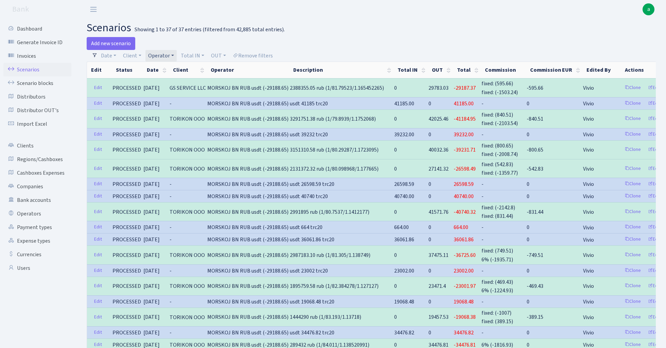
select select "100"
click at [261, 56] on link "Remove filters" at bounding box center [253, 56] width 46 height 12
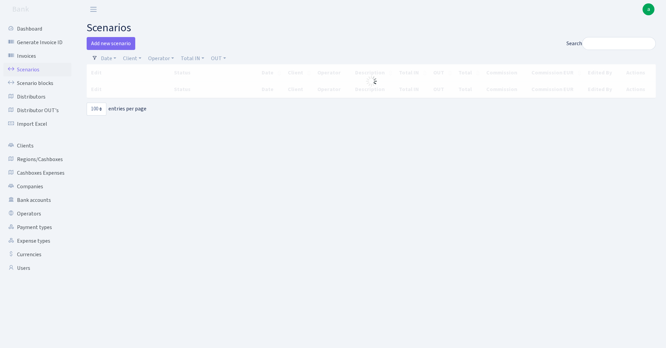
select select "100"
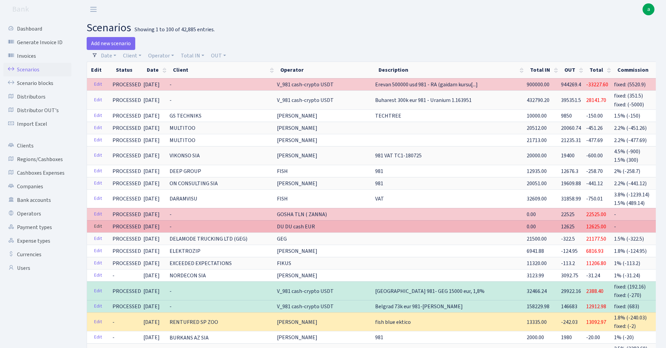
click at [100, 225] on link "Edit" at bounding box center [98, 226] width 14 height 11
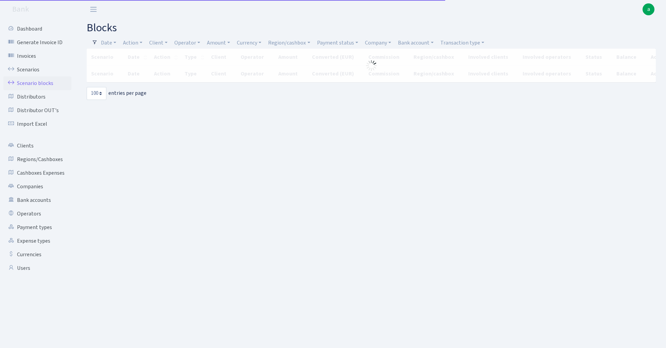
select select "100"
click at [283, 47] on link "Region/cashbox" at bounding box center [288, 43] width 47 height 12
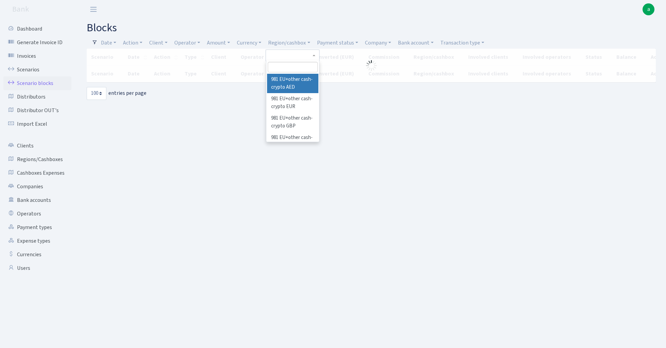
click at [284, 67] on input "search" at bounding box center [293, 67] width 50 height 11
type input "rix"
click at [298, 79] on li "[PERSON_NAME]" at bounding box center [292, 80] width 51 height 12
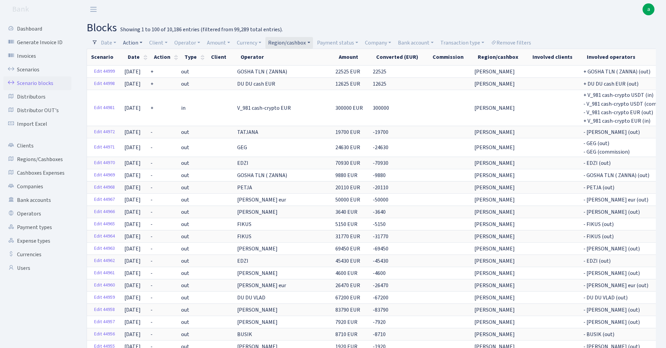
click at [139, 42] on link "Action" at bounding box center [132, 43] width 25 height 12
click at [145, 92] on li "+" at bounding box center [147, 92] width 51 height 12
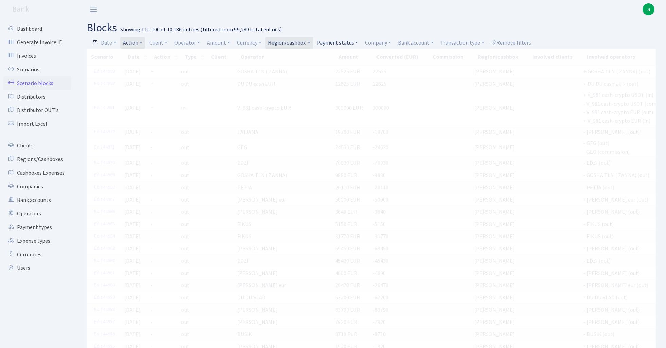
click at [352, 40] on link "Payment status" at bounding box center [337, 43] width 47 height 12
click at [337, 90] on li "pending" at bounding box center [341, 92] width 51 height 12
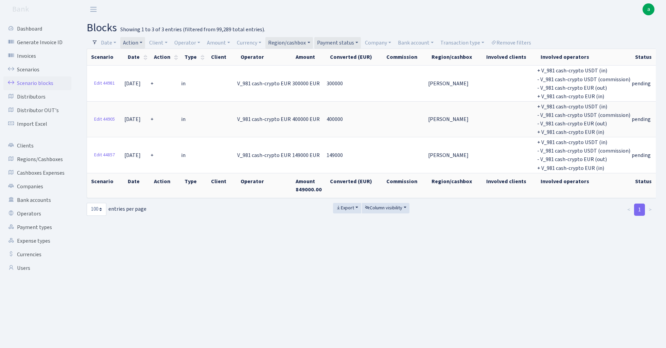
click at [139, 41] on link "Action" at bounding box center [132, 43] width 25 height 12
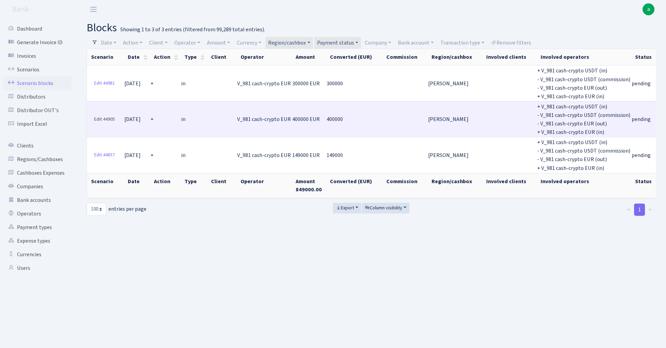
click at [101, 116] on link "Edit 44905" at bounding box center [104, 119] width 27 height 11
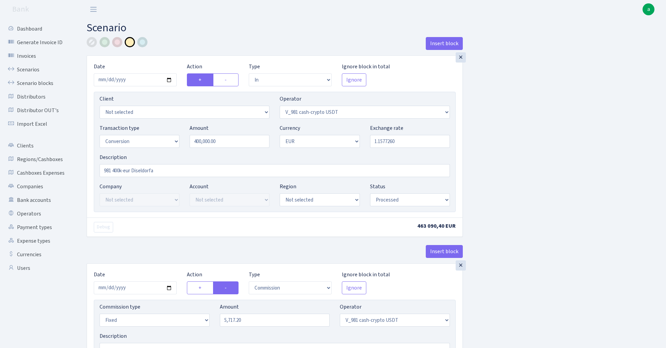
select select "in"
select select "435"
select select "15"
select select "1"
select select "processed"
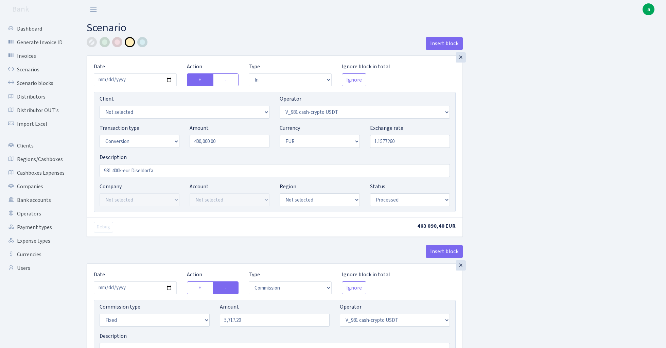
select select "commission"
select select "fixed"
select select "435"
select select "processed"
select select "out"
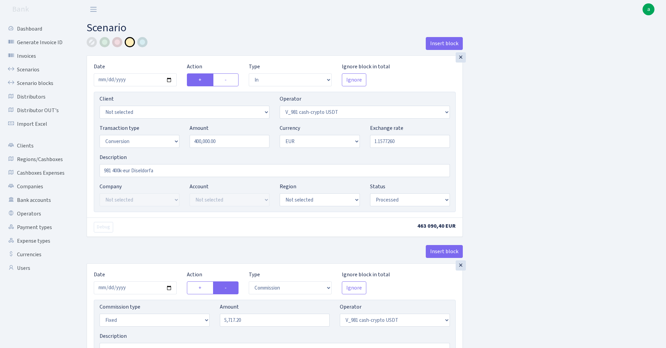
select select "434"
select select "15"
select select "1"
select select "processed"
select select "in"
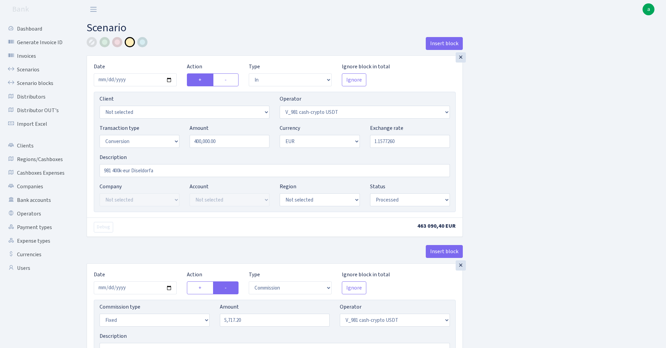
select select "434"
select select "1"
select select "pending"
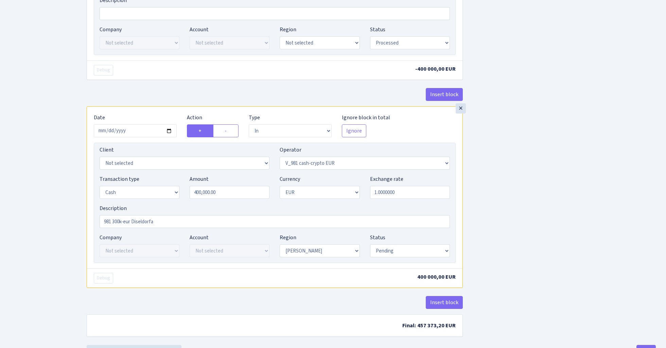
scroll to position [544, 0]
click at [139, 132] on input "2025-08-07" at bounding box center [135, 130] width 83 height 13
type input "[DATE]"
click at [165, 85] on div "× Date 2025-08-07 Action + - Type --- In Out Commission Field required. Ignore …" at bounding box center [275, 2] width 376 height 208
select select "processed"
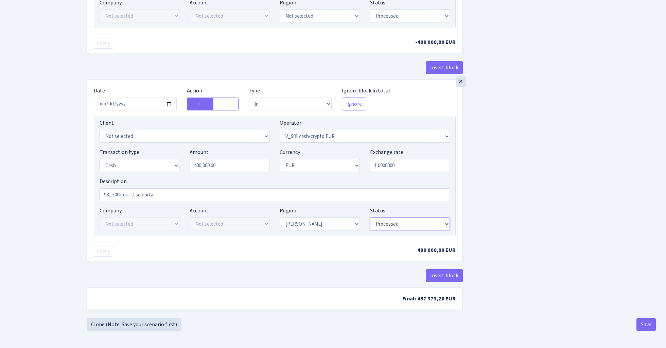
scroll to position [574, 0]
click at [644, 324] on button "Save" at bounding box center [645, 324] width 19 height 13
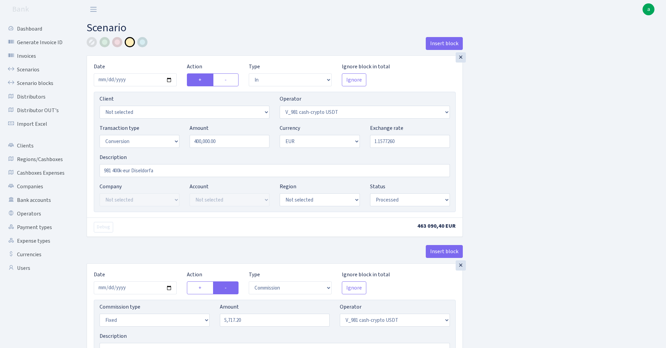
select select "in"
select select "435"
select select "15"
select select "1"
select select "processed"
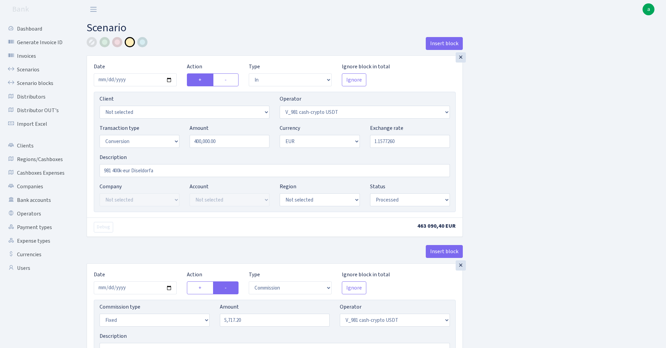
select select "commission"
select select "fixed"
select select "435"
select select "processed"
select select "out"
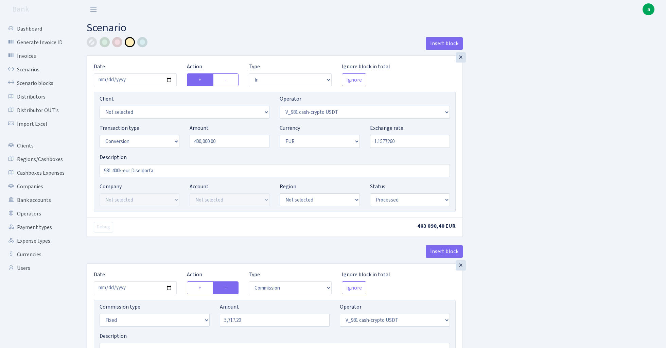
select select "434"
select select "15"
select select "1"
select select "processed"
select select "in"
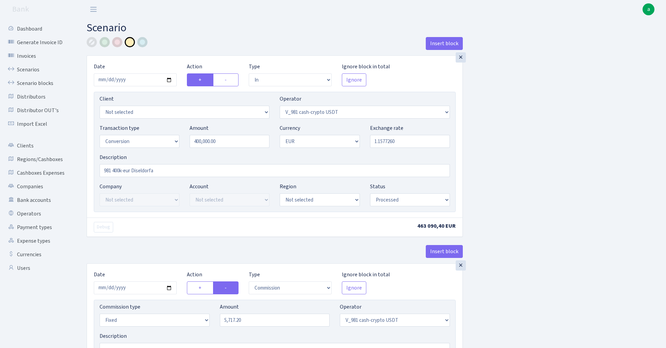
select select "434"
select select "1"
select select "processed"
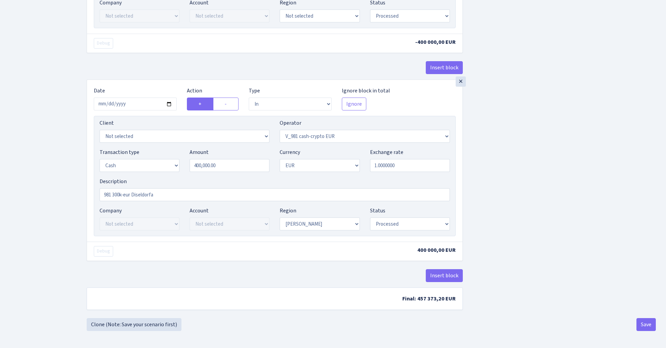
scroll to position [574, 0]
click at [643, 325] on button "Save" at bounding box center [645, 324] width 19 height 13
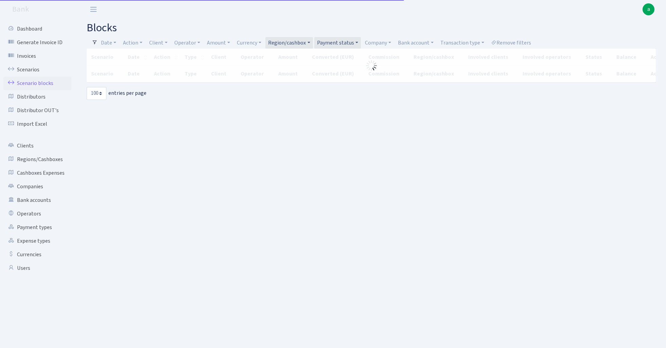
select select "100"
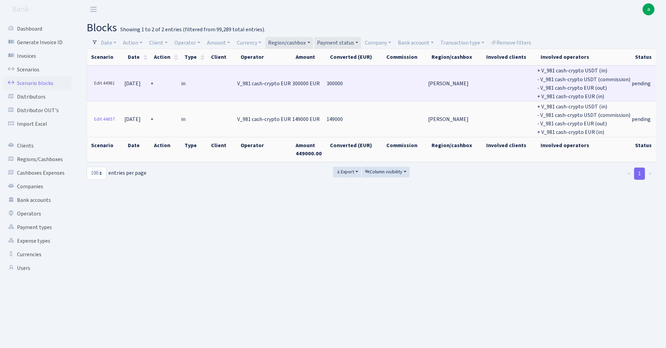
click at [109, 82] on link "Edit 44981" at bounding box center [104, 83] width 27 height 11
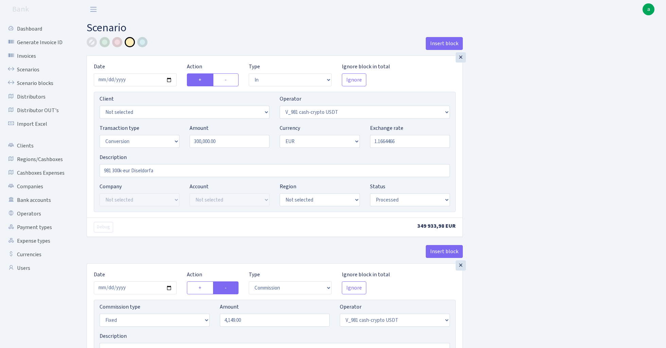
select select "in"
select select "435"
select select "15"
select select "1"
select select "processed"
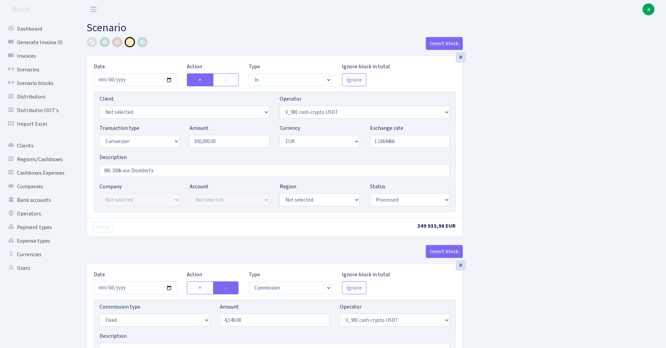
select select "commission"
select select "fixed"
select select "435"
select select "processed"
select select "out"
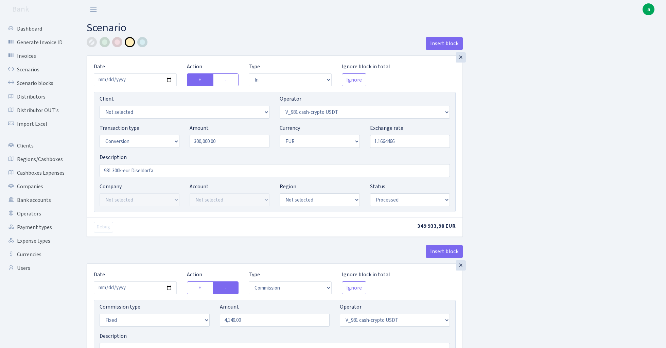
select select "434"
select select "15"
select select "1"
select select "processed"
select select "in"
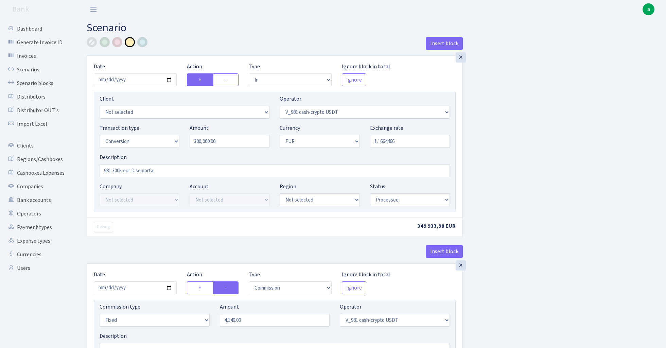
select select "434"
select select "1"
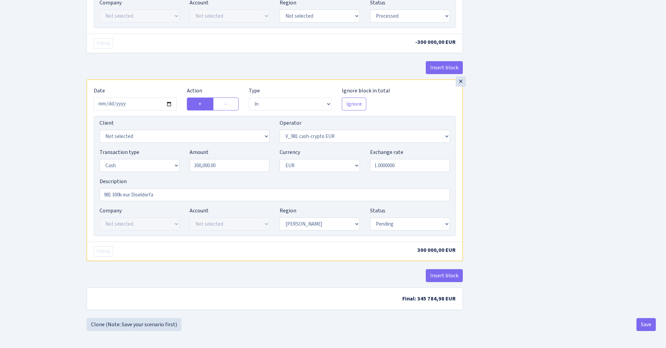
scroll to position [574, 0]
select select "processed"
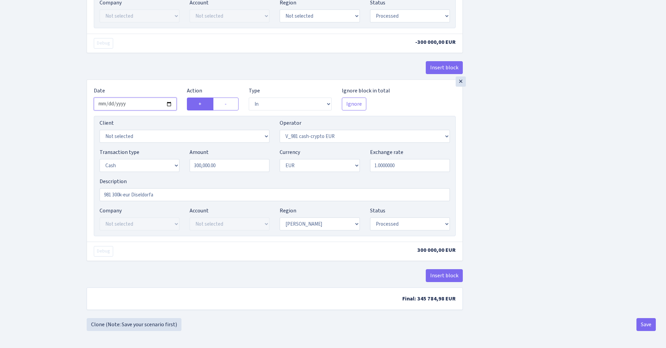
click at [135, 101] on input "[DATE]" at bounding box center [135, 103] width 83 height 13
type input "[DATE]"
click at [172, 47] on div "Debug -300 000,00 EUR" at bounding box center [274, 43] width 375 height 19
click at [644, 324] on button "Save" at bounding box center [645, 324] width 19 height 13
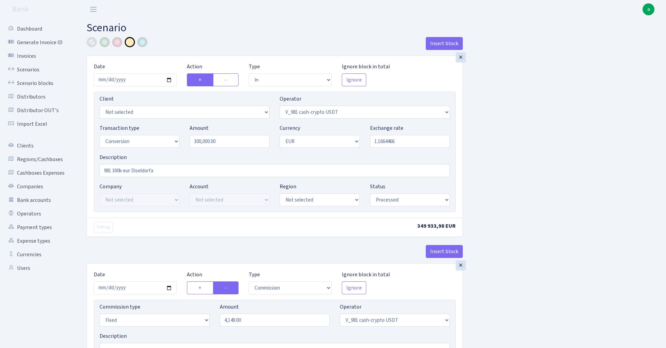
select select "in"
select select "435"
select select "15"
select select "1"
select select "processed"
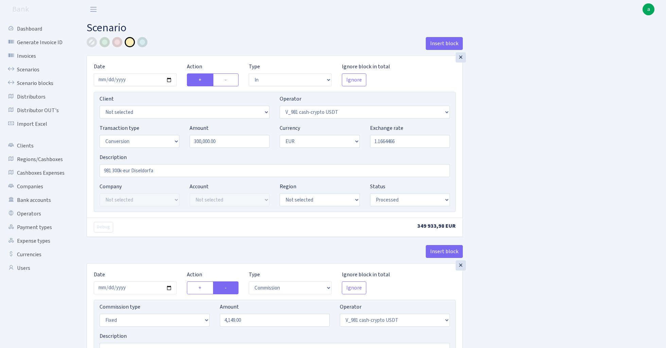
select select "commission"
select select "fixed"
select select "435"
select select "processed"
select select "out"
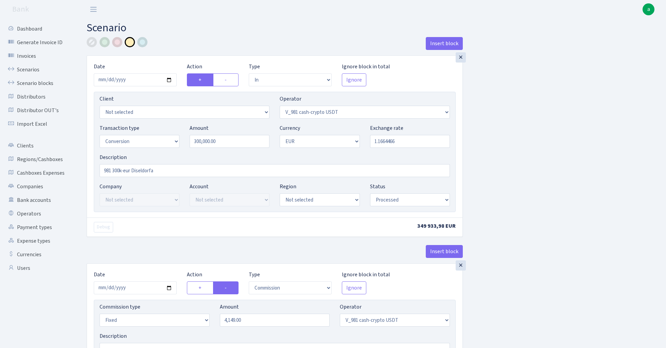
select select "434"
select select "15"
select select "1"
select select "processed"
select select "in"
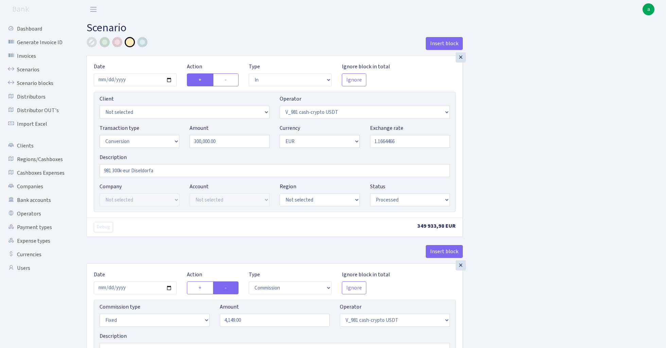
select select "434"
select select "1"
select select "processed"
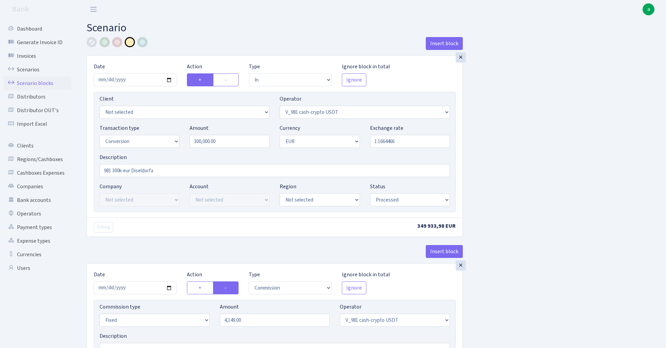
click at [41, 82] on link "Scenario blocks" at bounding box center [37, 83] width 68 height 14
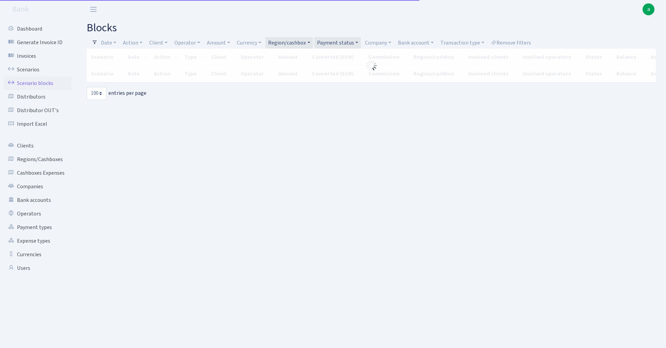
select select "100"
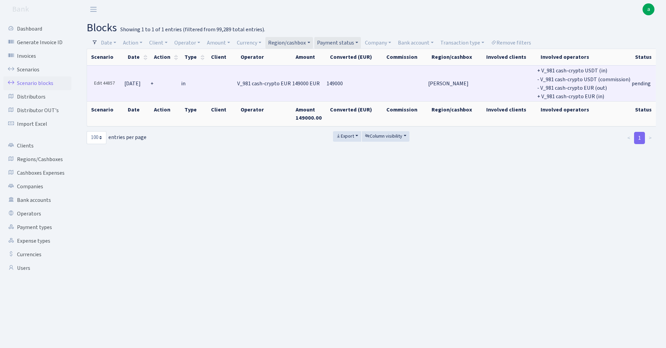
click at [104, 82] on link "Edit 44857" at bounding box center [104, 83] width 27 height 11
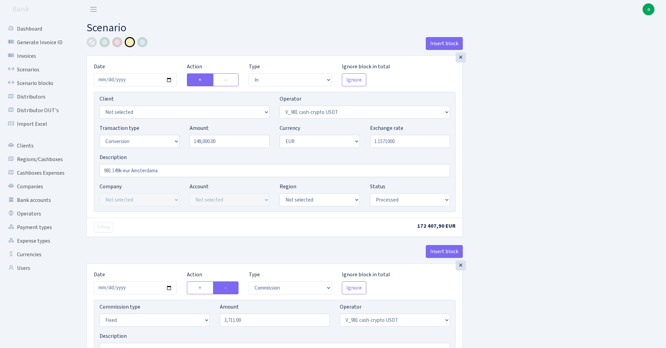
select select "in"
select select "435"
select select "15"
select select "1"
select select "processed"
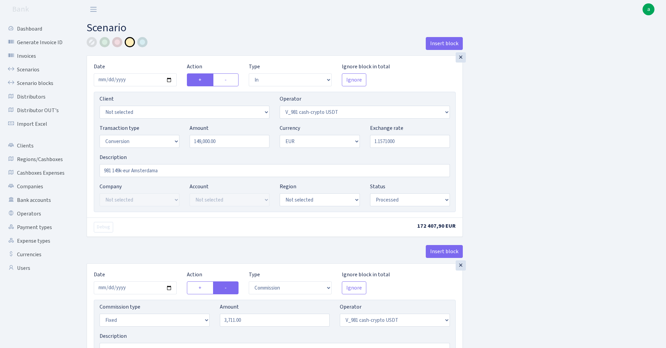
select select "commission"
select select "fixed"
select select "435"
select select "processed"
select select "out"
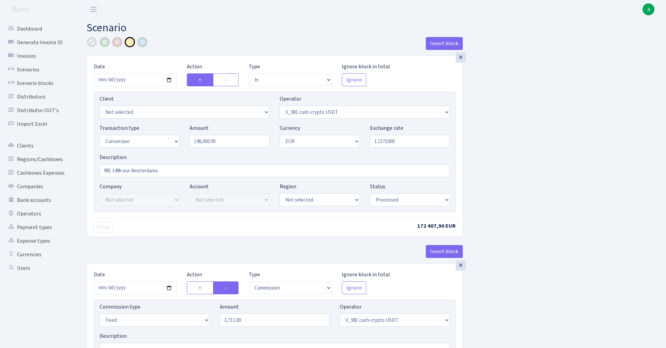
select select "434"
select select "15"
select select "1"
select select "processed"
select select "in"
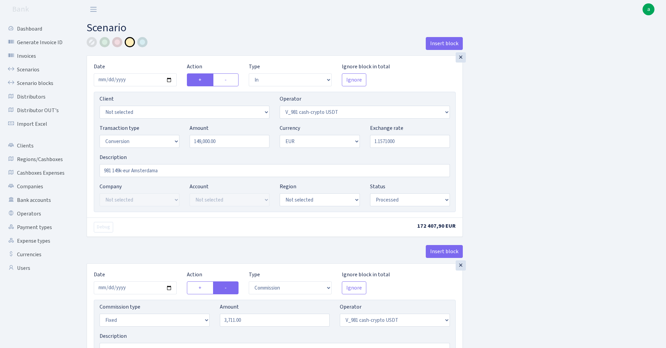
select select "434"
select select "1"
select select "pending"
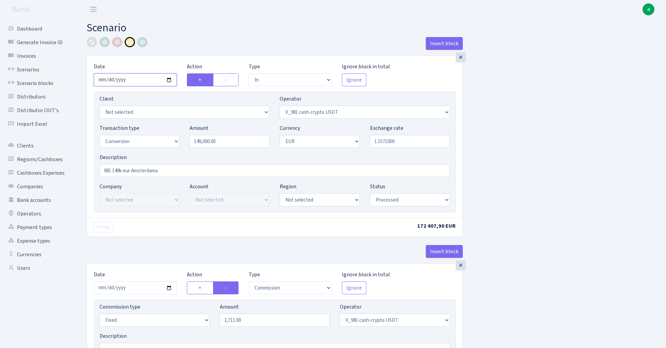
click at [129, 79] on input "2025-08-06" at bounding box center [135, 79] width 83 height 13
click at [189, 40] on div "Insert block" at bounding box center [275, 46] width 376 height 18
click at [138, 79] on input "[DATE]" at bounding box center [135, 79] width 83 height 13
type input "2025-08-06"
click at [168, 54] on div "Insert block" at bounding box center [275, 46] width 376 height 18
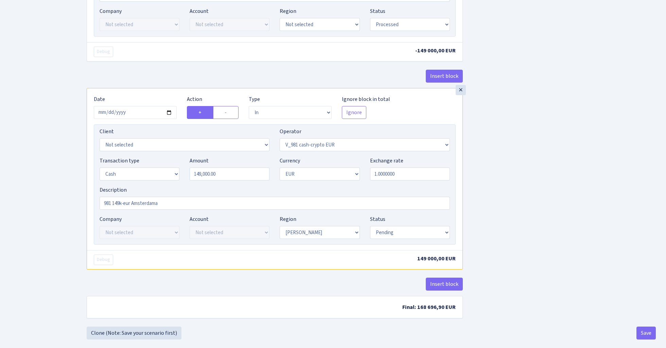
scroll to position [567, 0]
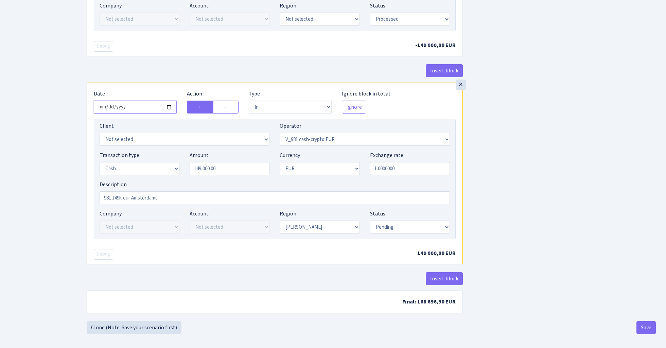
click at [140, 110] on input "2025-08-06" at bounding box center [135, 107] width 83 height 13
type input "2025-08-10"
click at [157, 79] on div "Insert block" at bounding box center [275, 73] width 376 height 18
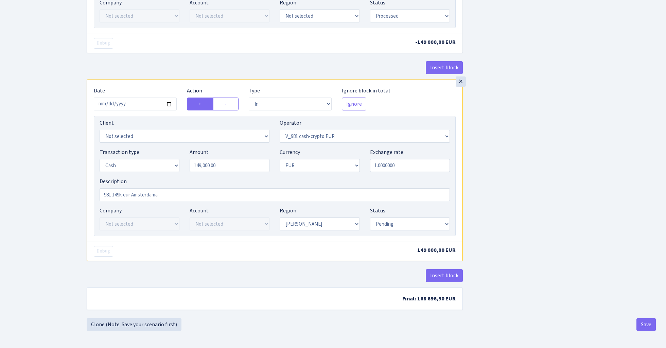
scroll to position [574, 0]
select select "processed"
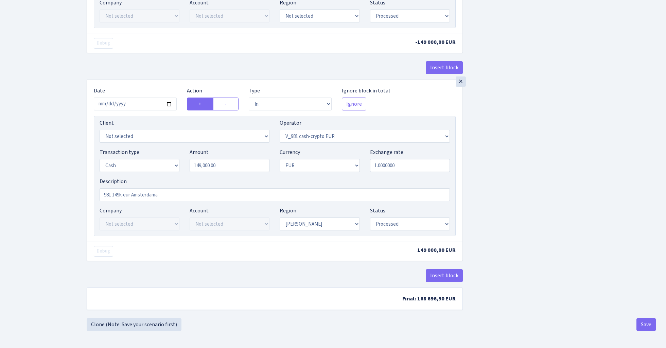
click at [644, 322] on button "Save" at bounding box center [645, 324] width 19 height 13
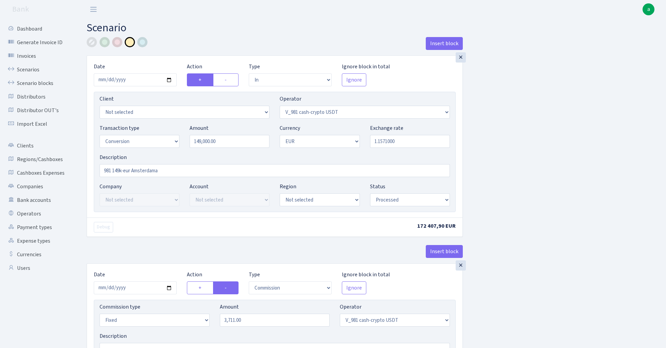
select select "in"
select select "435"
select select "15"
select select "1"
select select "processed"
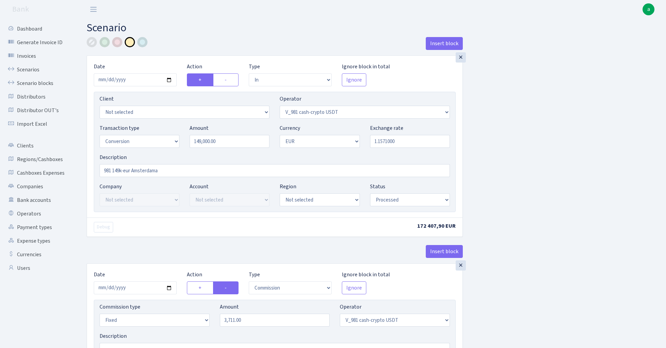
select select "commission"
select select "fixed"
select select "435"
select select "processed"
select select "out"
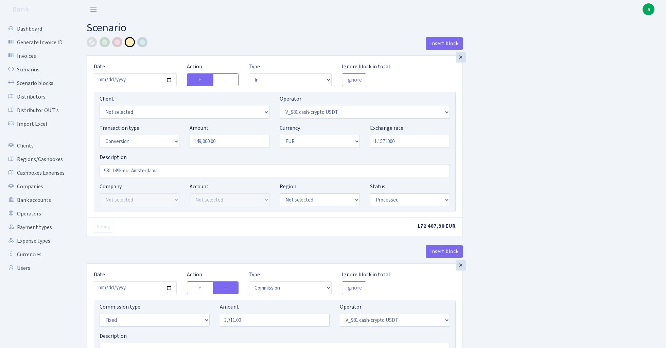
select select "434"
select select "15"
select select "1"
select select "processed"
select select "in"
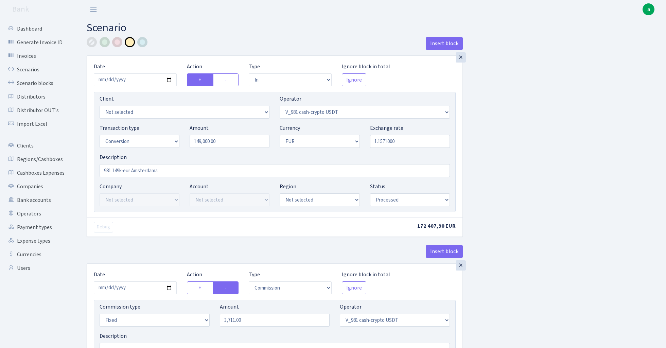
select select "434"
select select "1"
select select "processed"
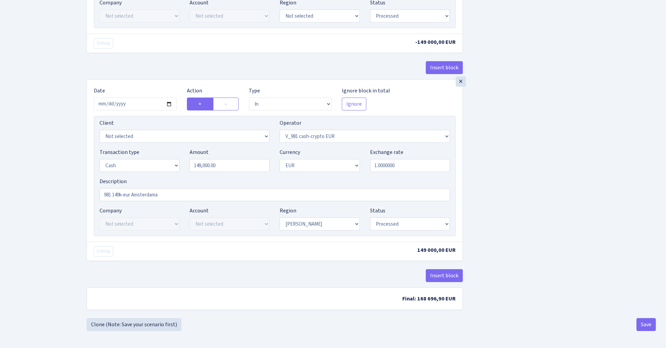
scroll to position [574, 0]
click at [642, 325] on button "Save" at bounding box center [645, 324] width 19 height 13
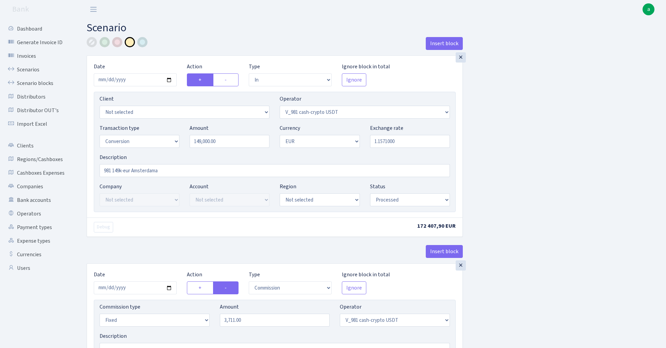
select select "in"
select select "435"
select select "15"
select select "1"
select select "processed"
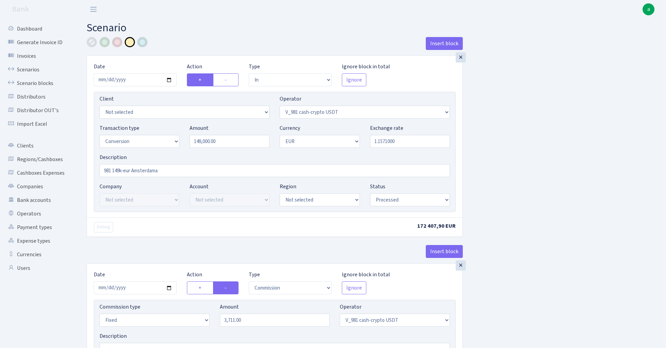
select select "commission"
select select "fixed"
select select "435"
select select "processed"
select select "out"
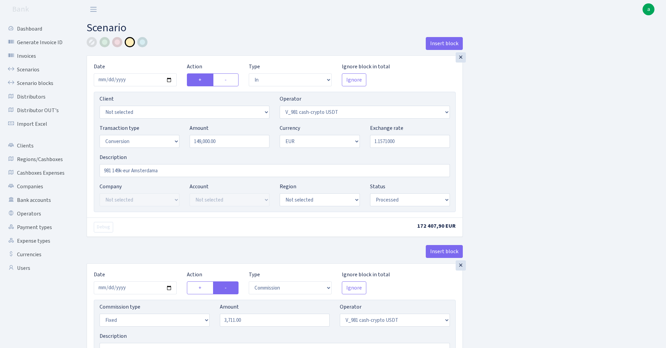
select select "434"
select select "15"
select select "1"
select select "processed"
select select "in"
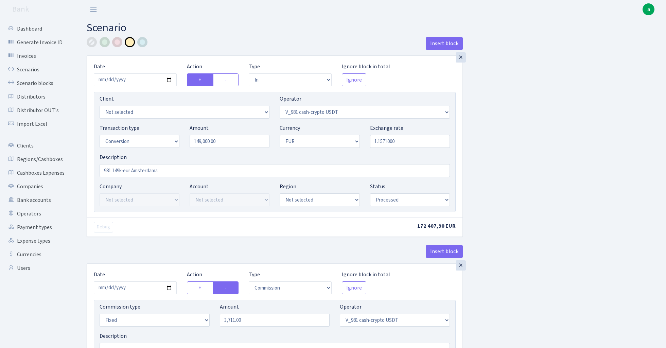
select select "434"
select select "1"
select select "processed"
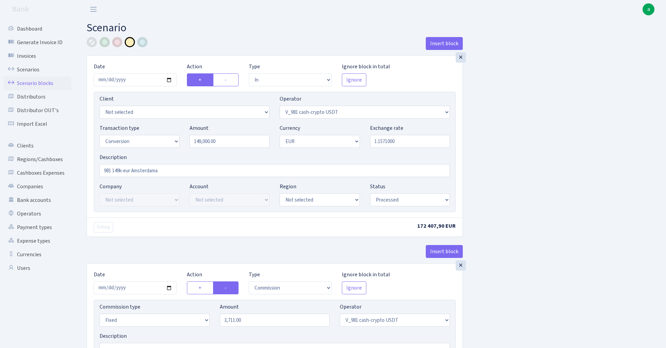
click at [44, 82] on link "Scenario blocks" at bounding box center [37, 83] width 68 height 14
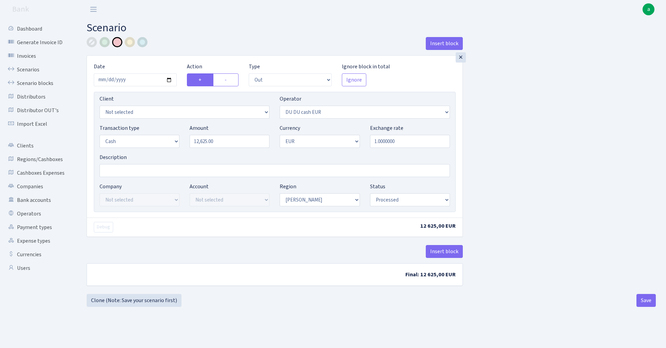
select select "out"
select select "419"
select select "1"
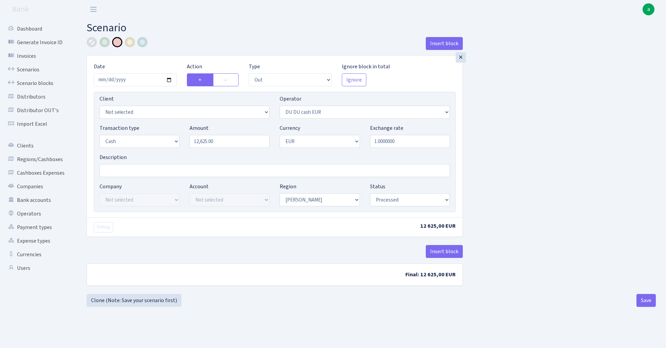
select select "processed"
click at [126, 170] on input "Description" at bounding box center [275, 170] width 350 height 13
type input "[PERSON_NAME]"
drag, startPoint x: 93, startPoint y: 41, endPoint x: 284, endPoint y: 71, distance: 193.5
click at [93, 41] on div at bounding box center [92, 42] width 10 height 10
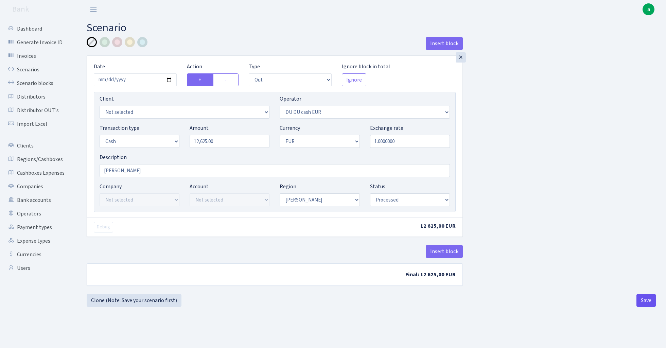
click at [649, 302] on button "Save" at bounding box center [645, 300] width 19 height 13
select select "out"
select select "419"
select select "1"
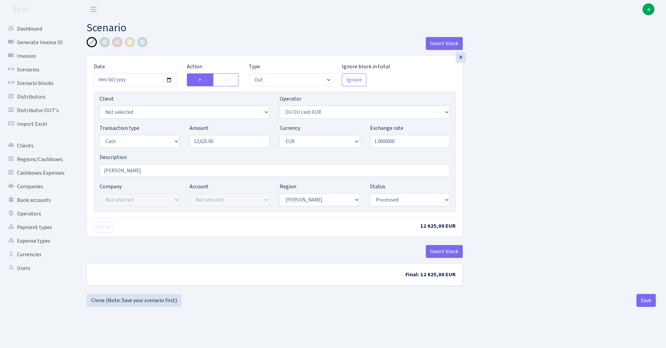
select select "1"
select select "processed"
click at [26, 70] on link "Scenarios" at bounding box center [37, 70] width 68 height 14
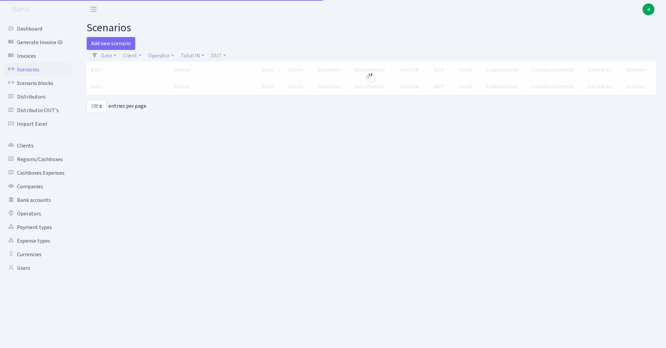
select select "100"
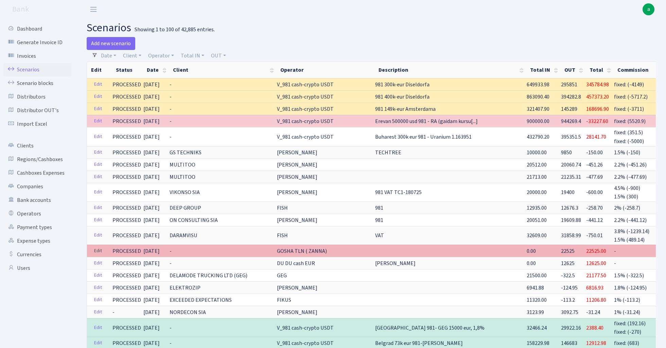
click at [95, 248] on link "Edit" at bounding box center [98, 251] width 14 height 11
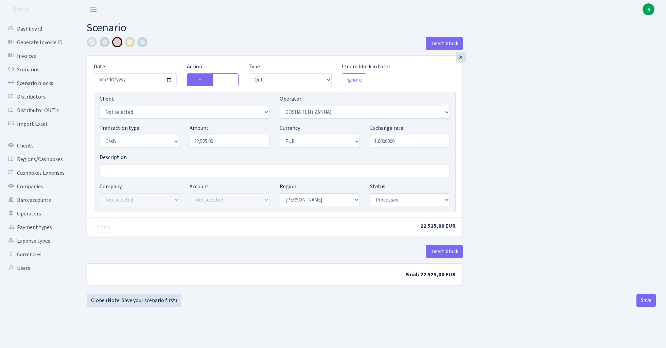
select select "out"
select select "134"
select select "1"
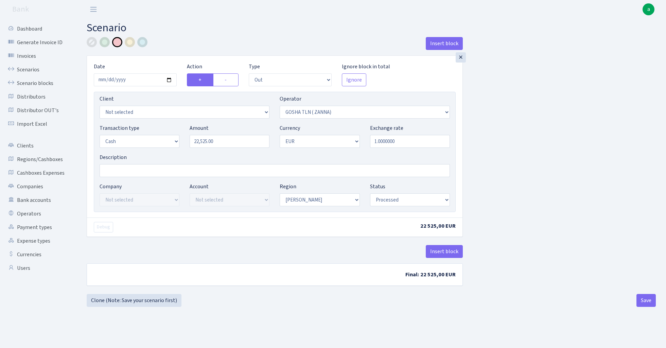
select select "processed"
click at [90, 44] on div at bounding box center [92, 42] width 10 height 10
click at [120, 171] on input "Description" at bounding box center [275, 170] width 350 height 13
type input "[PERSON_NAME]"
click at [567, 220] on div "Insert block × Date 2025-08-08 Action + - Type --- In Out Commission Field requ…" at bounding box center [371, 165] width 579 height 257
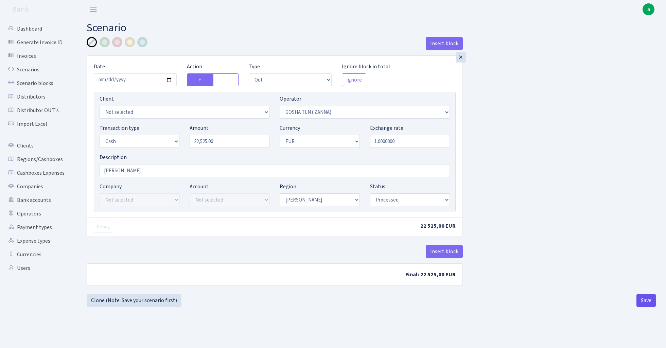
click at [647, 301] on button "Save" at bounding box center [645, 300] width 19 height 13
select select "out"
select select "134"
select select "1"
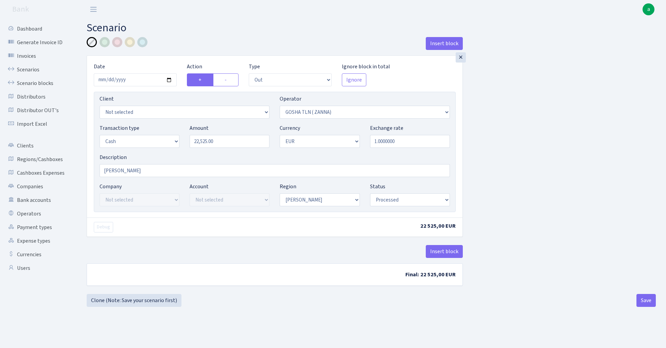
select select "1"
select select "processed"
click at [148, 301] on link "Clone (Note: Save your scenario first)" at bounding box center [134, 300] width 95 height 13
select select "out"
select select "134"
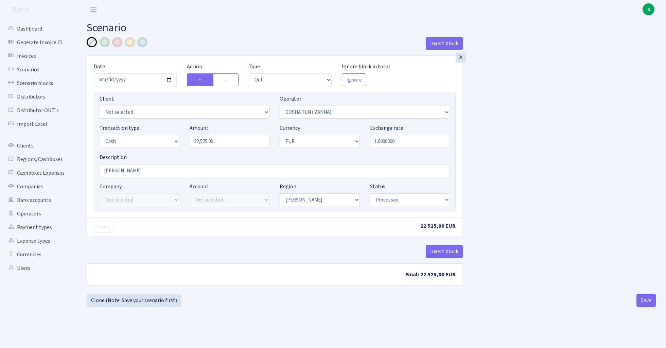
select select "1"
select select "processed"
click at [228, 142] on input "22525.00" at bounding box center [230, 141] width 80 height 13
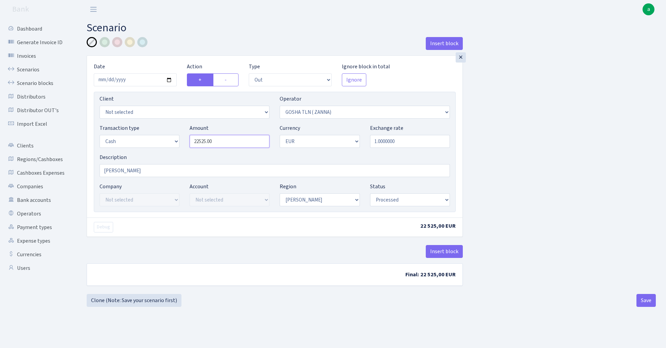
click at [228, 142] on input "22525.00" at bounding box center [230, 141] width 80 height 13
type input "6,000.00"
click at [134, 80] on input "[DATE]" at bounding box center [135, 79] width 83 height 13
type input "2025-08-10"
click at [185, 44] on div "Insert block" at bounding box center [275, 46] width 376 height 18
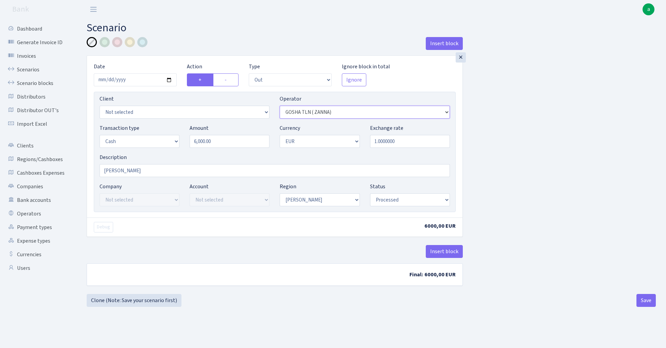
select select "15"
click at [645, 302] on button "Save" at bounding box center [645, 300] width 19 height 13
select select "out"
select select "15"
select select "1"
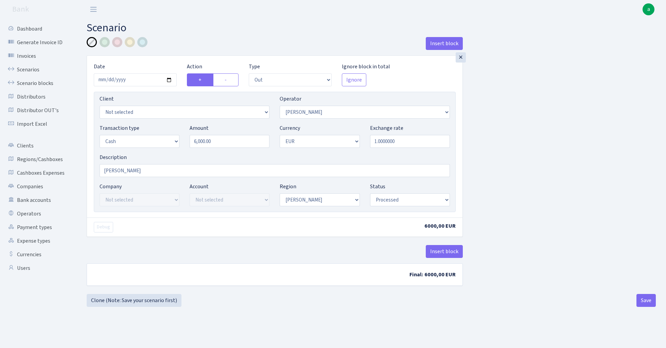
select select "1"
select select "processed"
click at [28, 69] on link "Scenarios" at bounding box center [37, 70] width 68 height 14
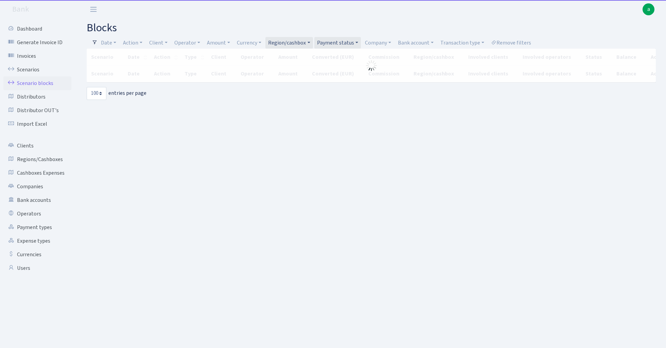
select select "100"
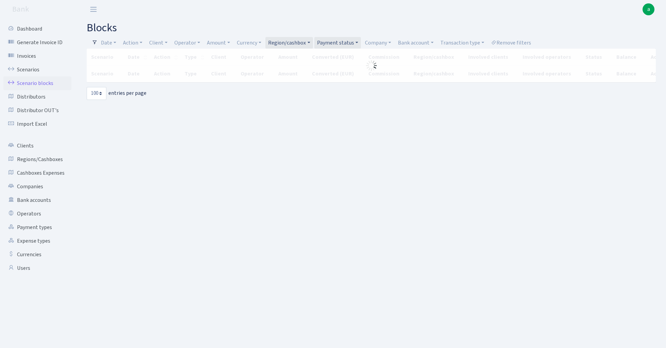
click at [346, 41] on link "Payment status" at bounding box center [337, 43] width 47 height 12
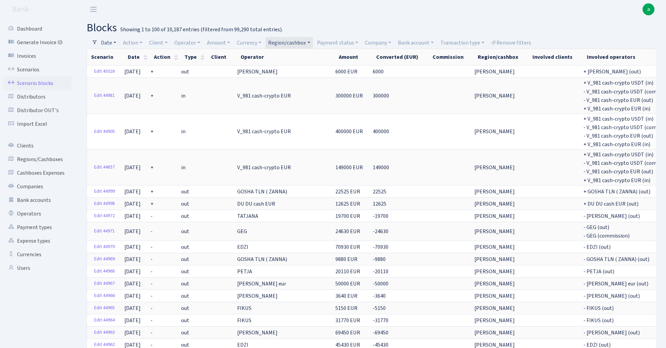
click at [107, 42] on link "Date" at bounding box center [108, 43] width 21 height 12
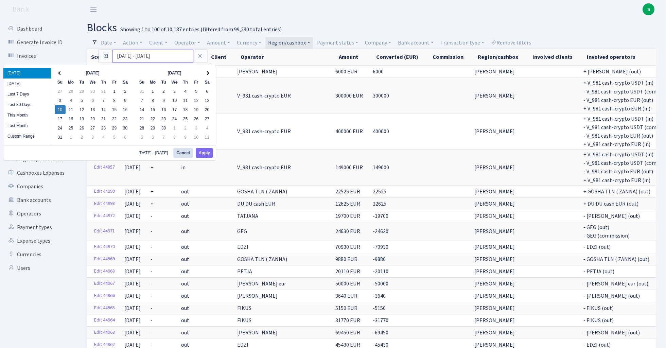
click at [133, 58] on input "10.08.2025 - 10.08.2025" at bounding box center [152, 56] width 81 height 13
click at [205, 154] on button "Apply" at bounding box center [204, 153] width 17 height 10
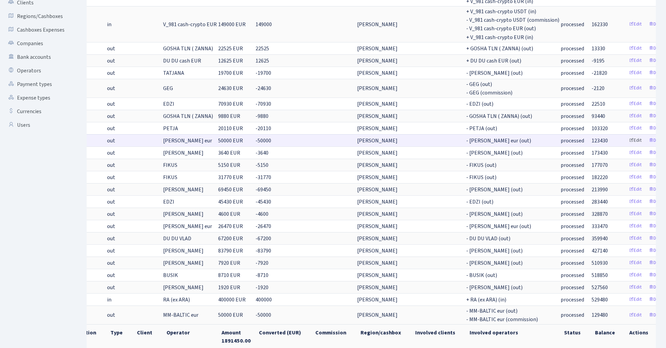
scroll to position [0, 74]
click at [646, 135] on link "Delete" at bounding box center [658, 140] width 24 height 11
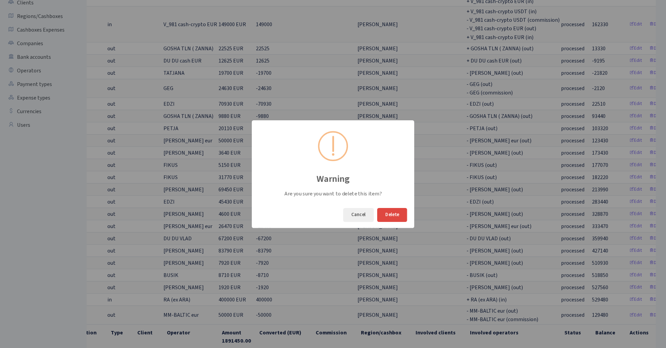
click at [391, 212] on button "Delete" at bounding box center [392, 215] width 30 height 14
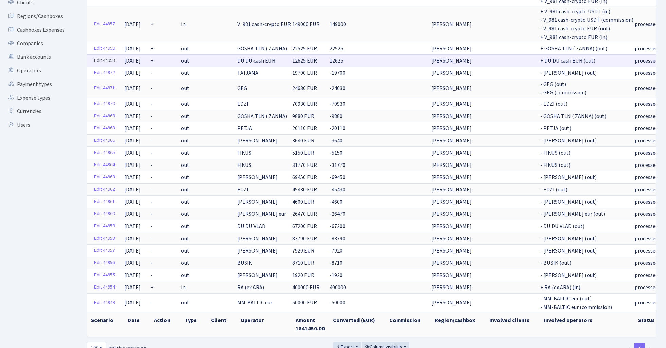
scroll to position [0, 0]
click at [104, 56] on link "Edit 44998" at bounding box center [104, 60] width 27 height 11
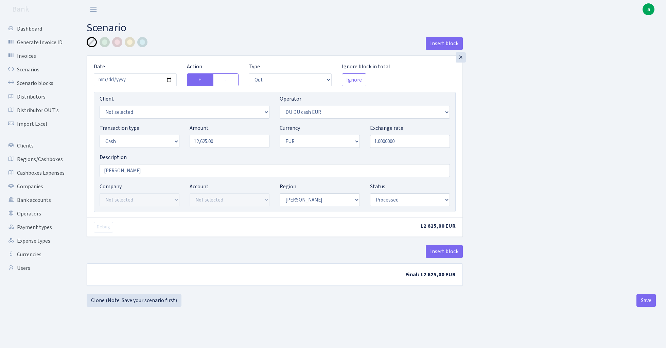
select select "out"
select select "419"
select select "1"
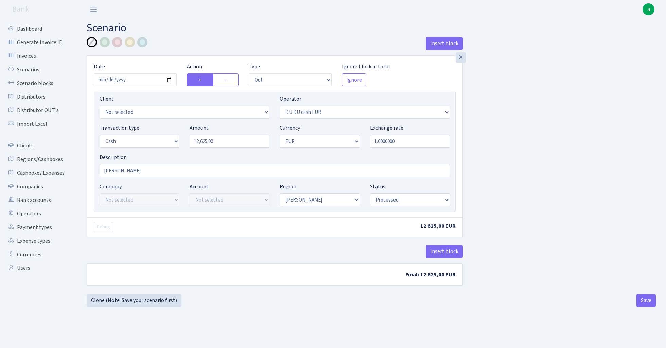
select select "processed"
click at [231, 79] on label "-" at bounding box center [225, 79] width 25 height 13
click at [229, 79] on input "-" at bounding box center [226, 78] width 4 height 4
radio input "true"
radio input "false"
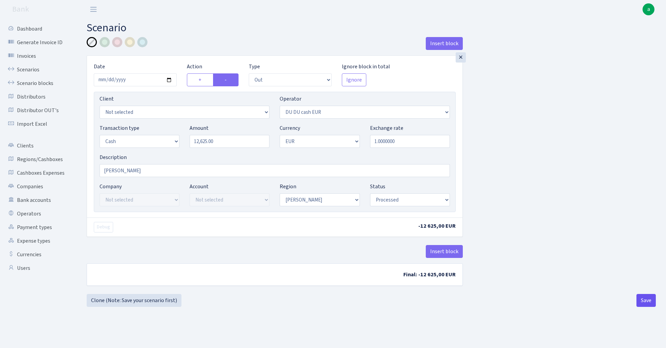
click at [648, 304] on button "Save" at bounding box center [645, 300] width 19 height 13
select select "out"
select select "419"
select select "1"
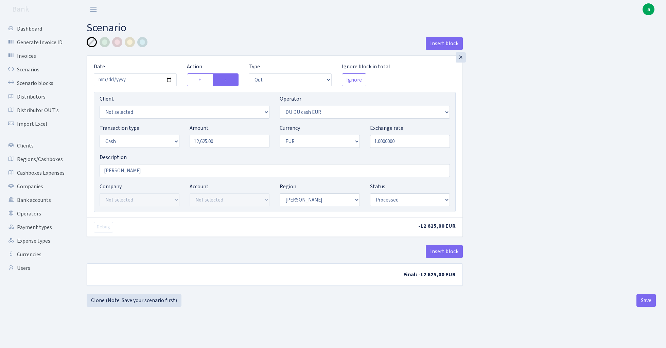
select select "1"
select select "processed"
click at [37, 84] on link "Scenario blocks" at bounding box center [37, 83] width 68 height 14
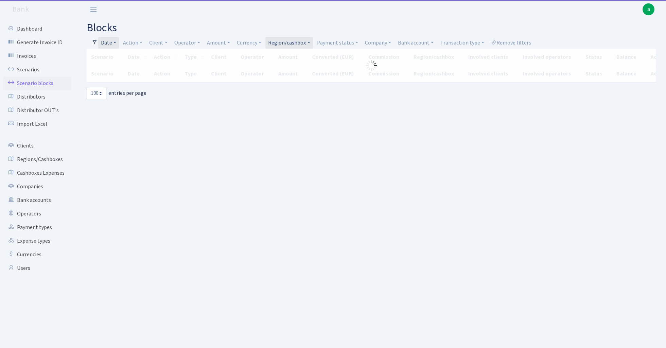
select select "100"
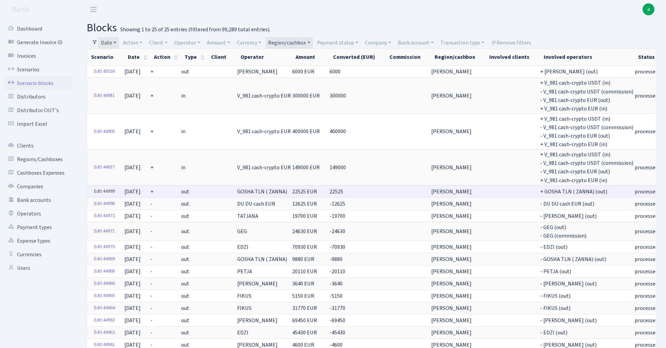
click at [103, 187] on link "Edit 44999" at bounding box center [104, 191] width 27 height 11
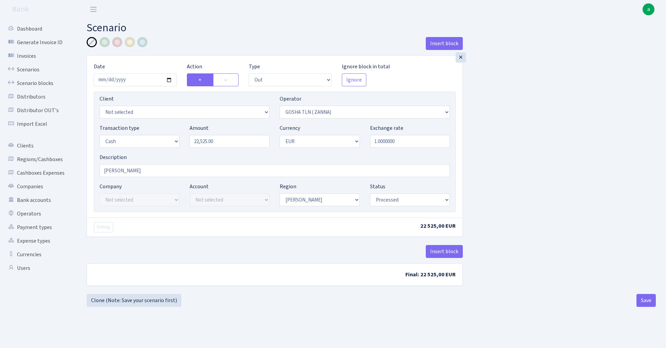
select select "out"
select select "134"
select select "1"
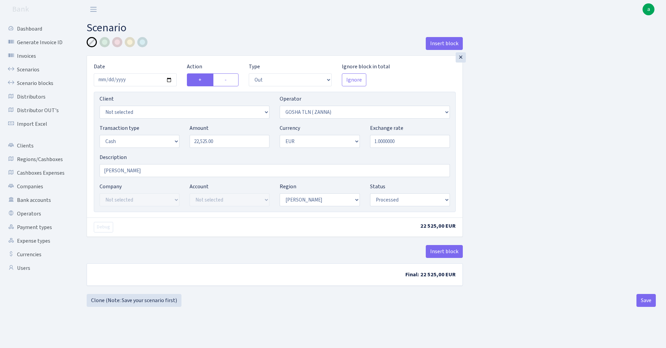
select select "processed"
click at [224, 79] on label "-" at bounding box center [225, 79] width 25 height 13
click at [224, 79] on input "-" at bounding box center [226, 78] width 4 height 4
radio input "true"
radio input "false"
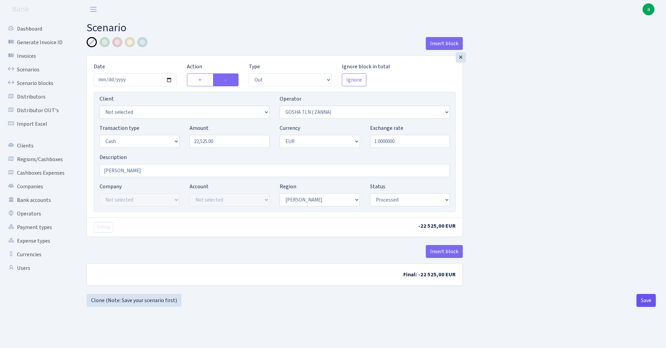
click at [647, 307] on button "Save" at bounding box center [645, 300] width 19 height 13
select select "out"
select select "134"
select select "1"
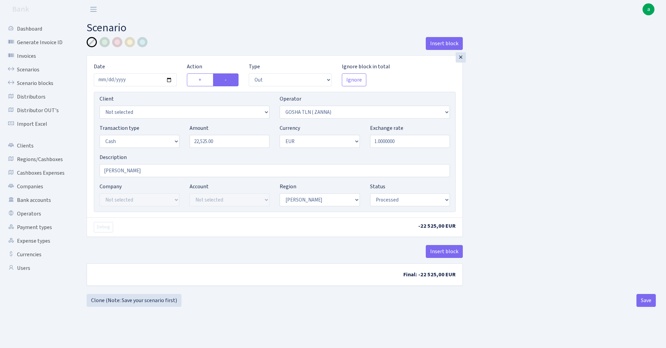
select select "1"
select select "processed"
click at [36, 82] on link "Scenario blocks" at bounding box center [37, 83] width 68 height 14
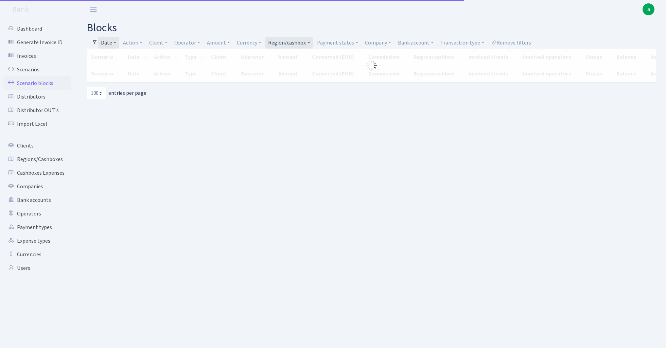
select select "100"
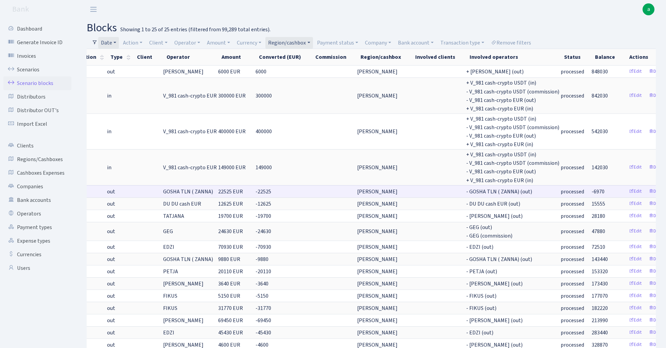
scroll to position [0, 74]
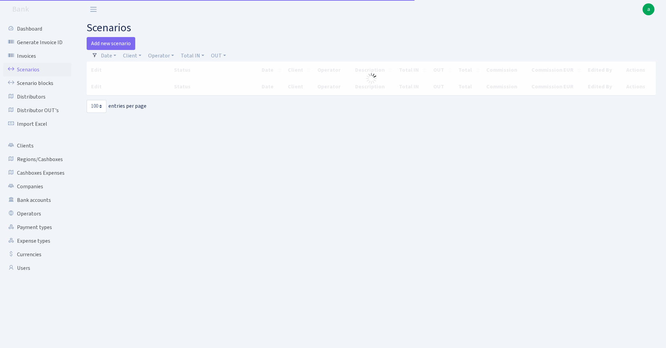
select select "100"
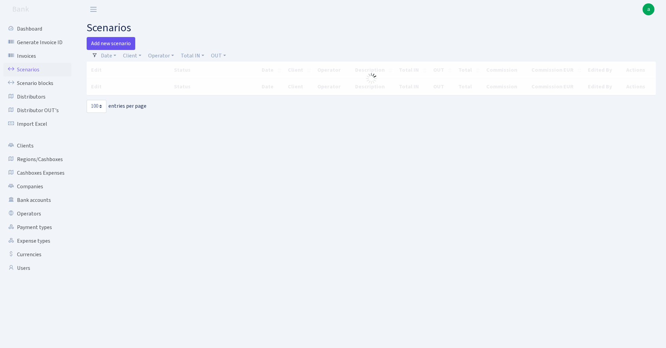
click at [117, 42] on link "Add new scenario" at bounding box center [111, 43] width 49 height 13
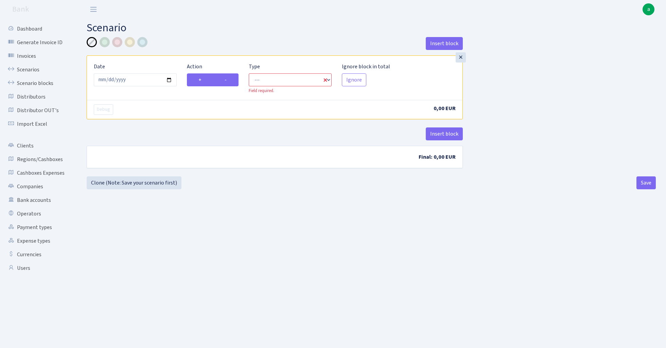
click at [232, 80] on label "-" at bounding box center [225, 79] width 25 height 13
click at [229, 80] on input "-" at bounding box center [226, 78] width 4 height 4
radio input "true"
radio input "false"
select select "out"
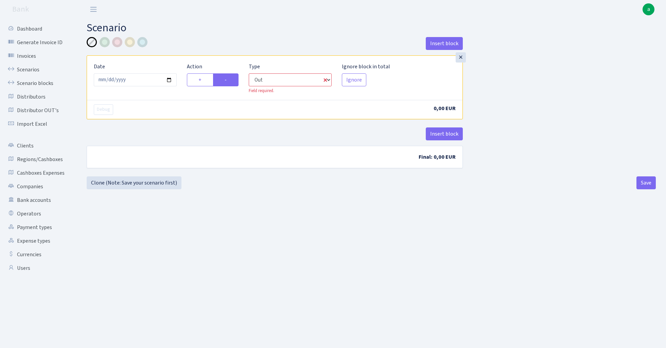
select select "1"
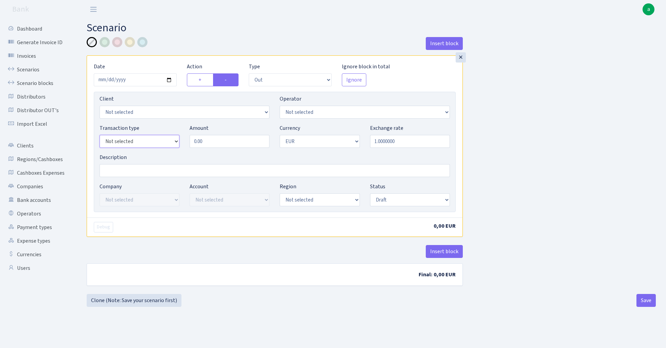
select select "1"
click at [218, 140] on input "0.00" at bounding box center [230, 141] width 80 height 13
type input "350,000.00"
click at [126, 169] on input "Description" at bounding box center [275, 170] width 350 height 13
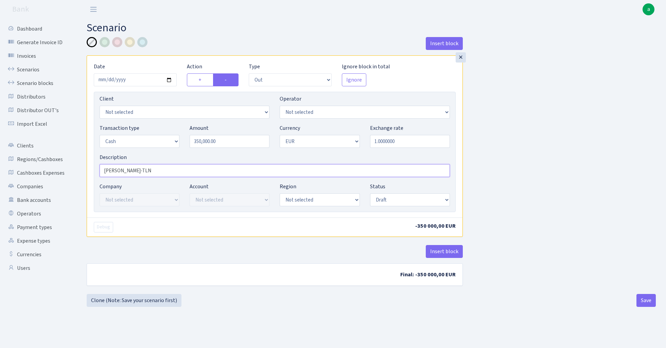
type input "[PERSON_NAME]-TLN"
select select "1"
select select "processed"
click at [438, 249] on button "Insert block" at bounding box center [444, 251] width 37 height 13
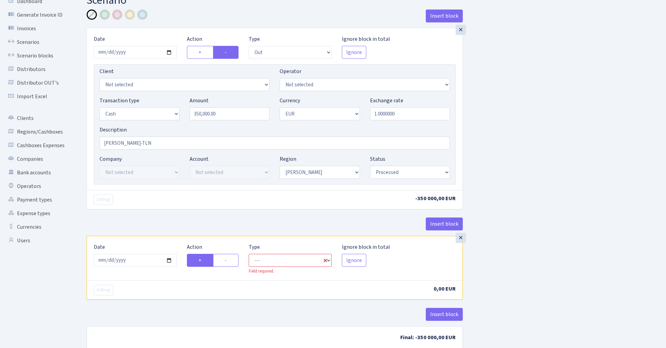
scroll to position [43, 0]
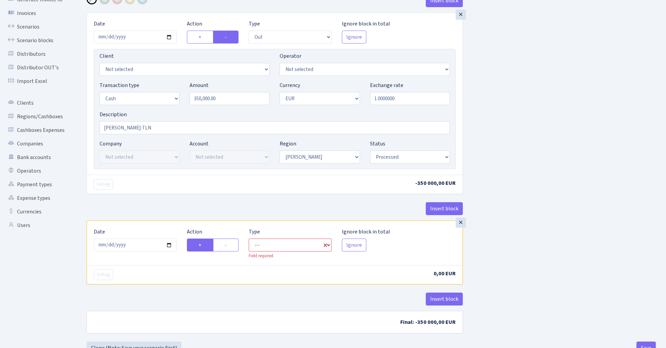
select select "in"
select select "1"
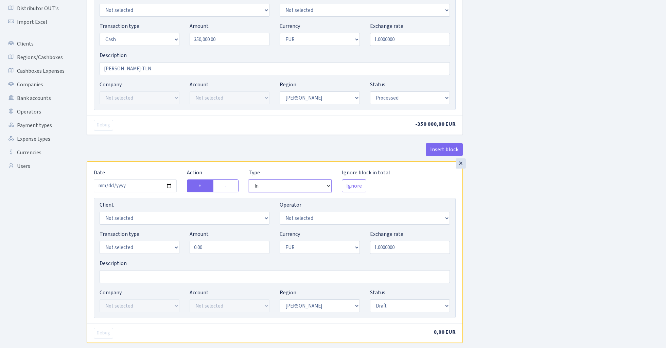
scroll to position [113, 0]
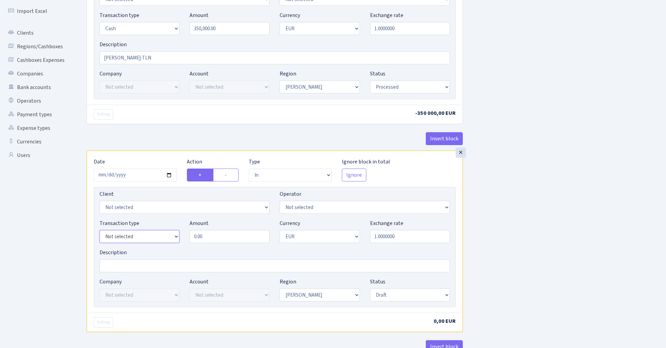
select select "1"
click at [219, 238] on input "0.00" at bounding box center [230, 236] width 80 height 13
type input "350,000.00"
select select "2"
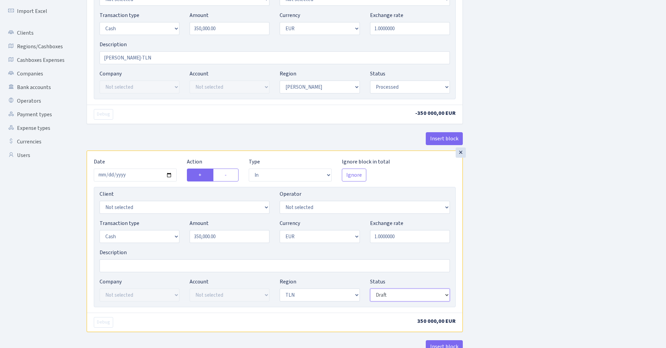
select select "processed"
click at [528, 230] on div "Insert block × Date 2025-08-10 Action + - Type --- In Out Commission Field requ…" at bounding box center [371, 156] width 579 height 465
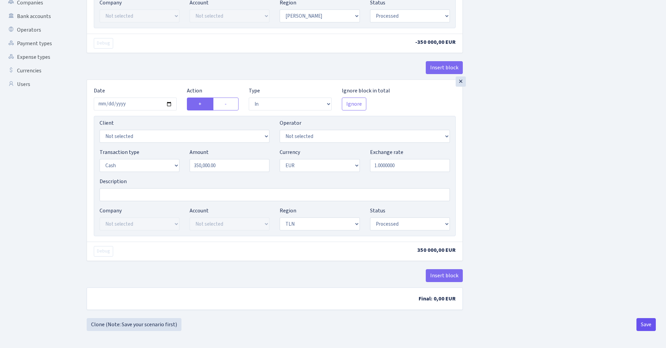
scroll to position [186, 0]
click at [644, 327] on button "Save" at bounding box center [645, 324] width 19 height 13
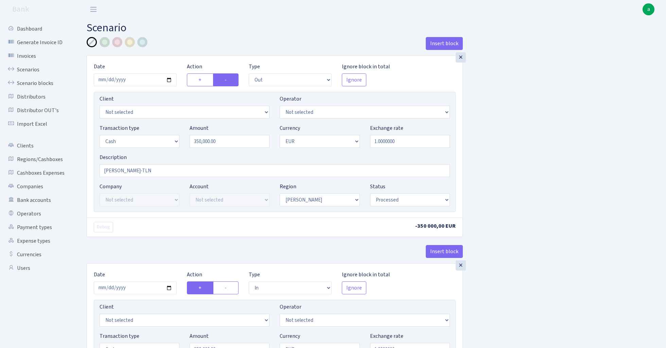
select select "out"
select select "1"
select select "processed"
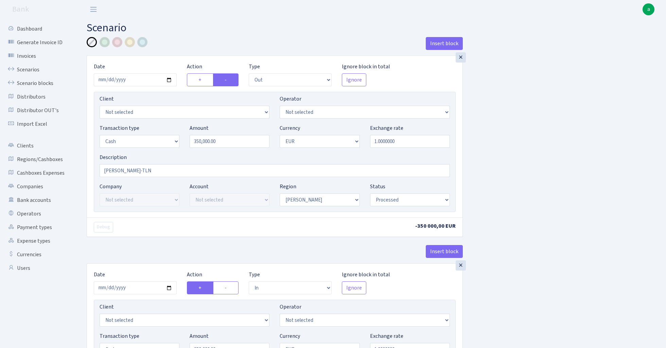
select select "in"
select select "1"
select select "2"
select select "processed"
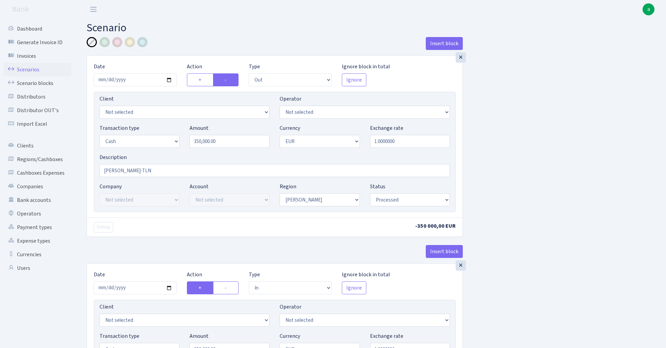
click at [32, 70] on link "Scenarios" at bounding box center [37, 70] width 68 height 14
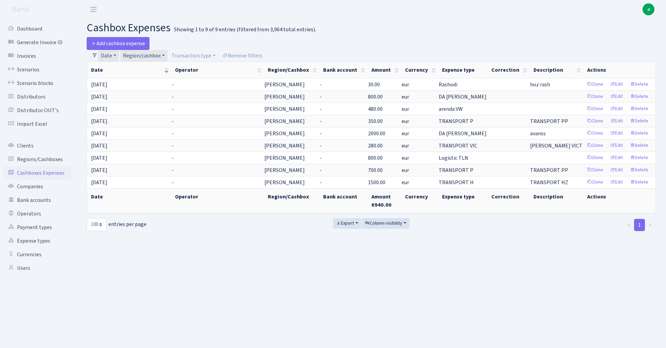
select select "100"
click at [112, 54] on link "Date" at bounding box center [108, 56] width 21 height 12
click at [200, 71] on icon at bounding box center [199, 68] width 5 height 5
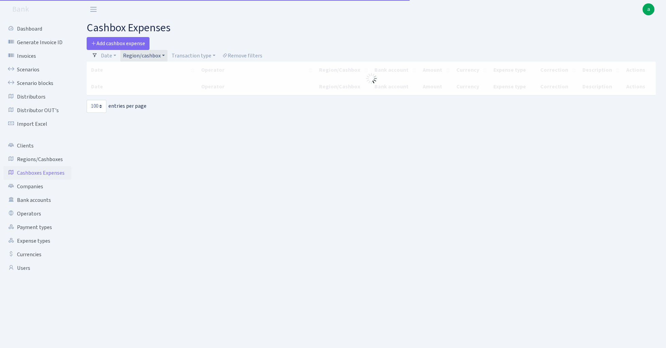
select select "100"
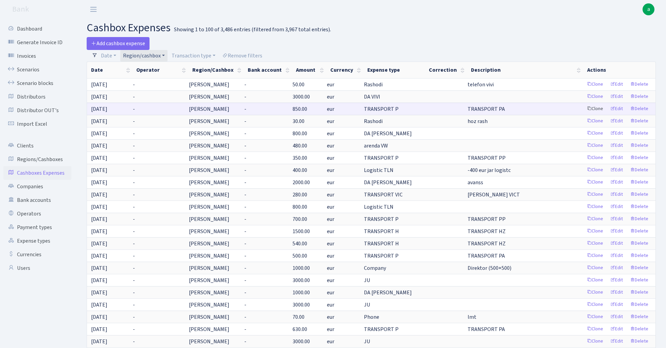
click at [594, 107] on link "Clone" at bounding box center [594, 109] width 22 height 11
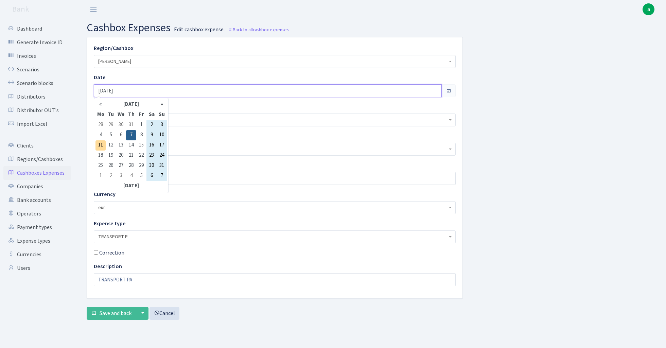
click at [134, 91] on input "[DATE]" at bounding box center [268, 90] width 348 height 13
click at [163, 136] on td "10" at bounding box center [162, 135] width 10 height 10
type input "10.08.2025"
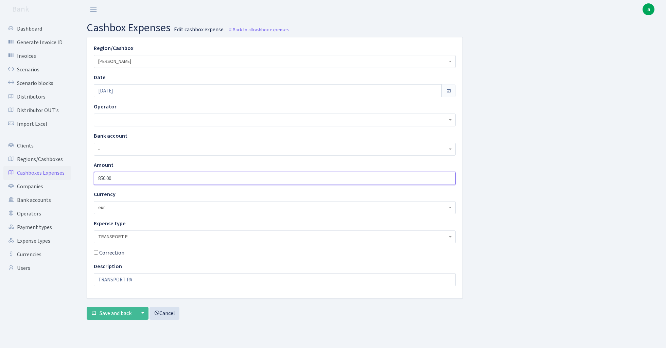
click at [127, 183] on input "850.00" at bounding box center [275, 178] width 362 height 13
type input "1200"
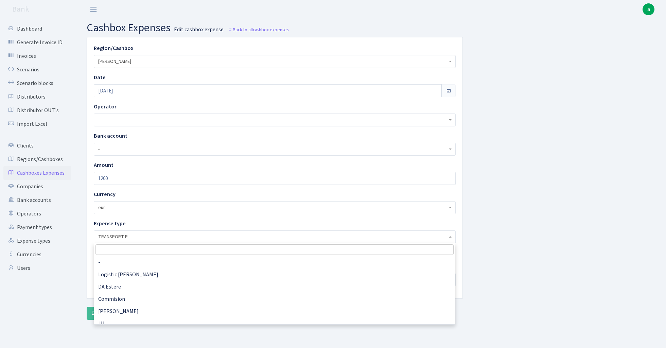
click at [150, 237] on span "TRANSPORT P" at bounding box center [272, 236] width 349 height 7
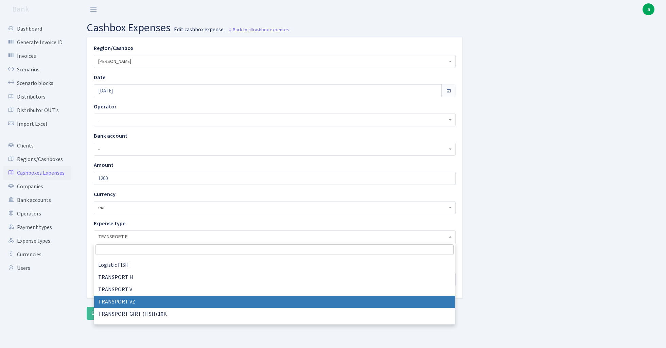
scroll to position [301, 0]
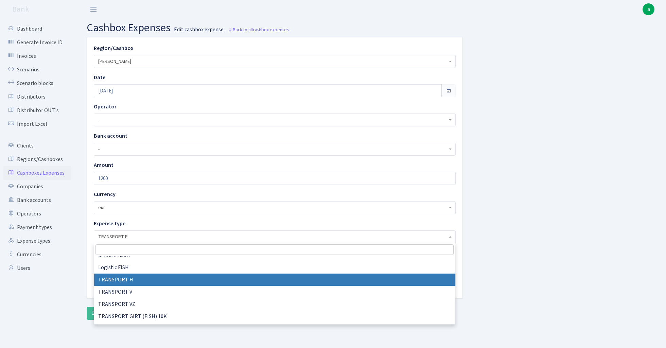
select select "26"
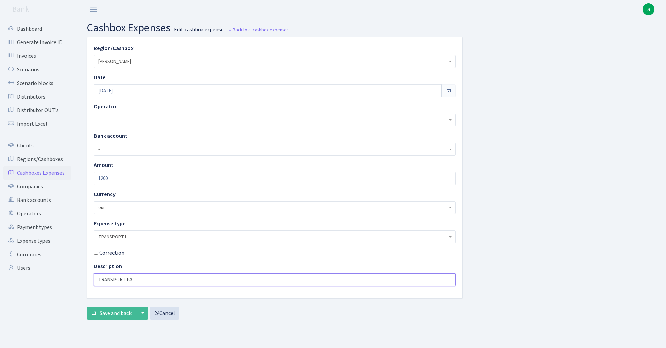
click at [141, 280] on input "TRANSPORT PA" at bounding box center [275, 279] width 362 height 13
type input "TRANSPORT HZ"
click at [117, 315] on span "Save and back" at bounding box center [116, 312] width 32 height 7
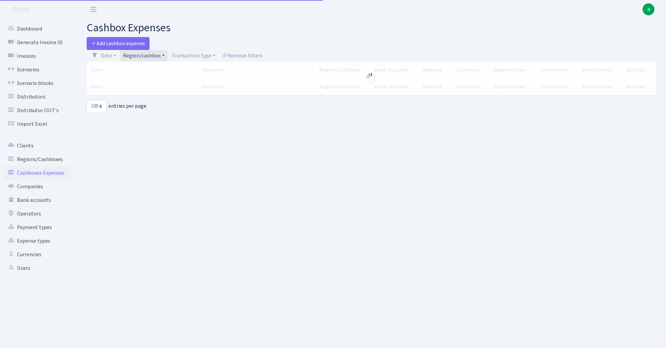
select select "100"
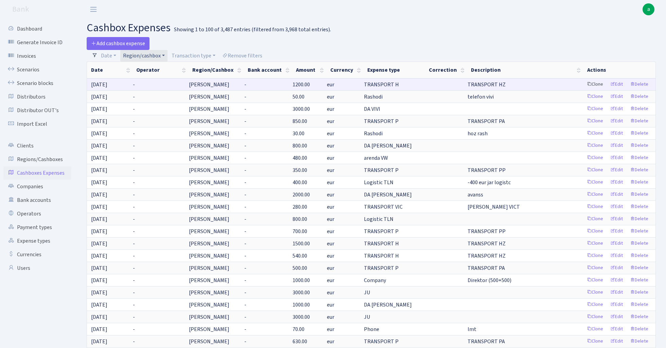
click at [594, 84] on link "Clone" at bounding box center [594, 84] width 22 height 11
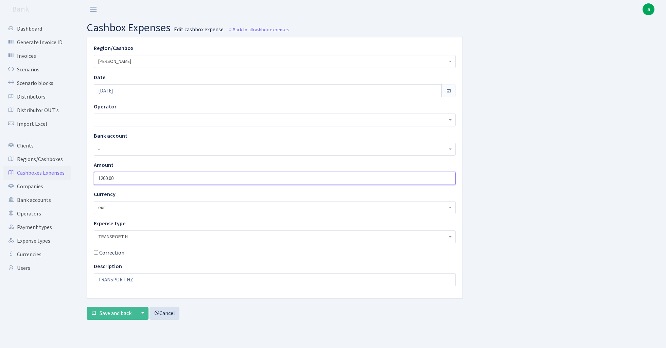
click at [135, 177] on input "1200.00" at bounding box center [275, 178] width 362 height 13
type input "4245"
click at [146, 280] on input "TRANSPORT HZ" at bounding box center [275, 279] width 362 height 13
type input "TRANSPORT HL"
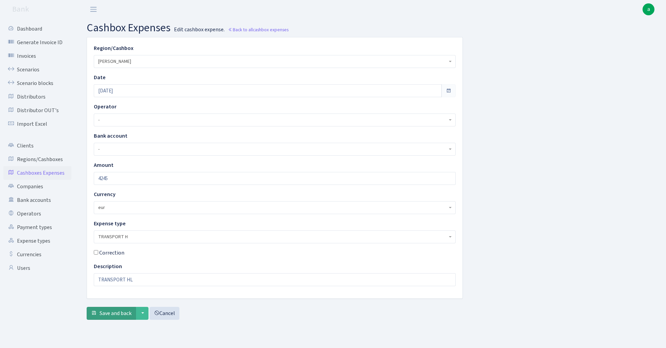
click at [115, 313] on span "Save and back" at bounding box center [116, 312] width 32 height 7
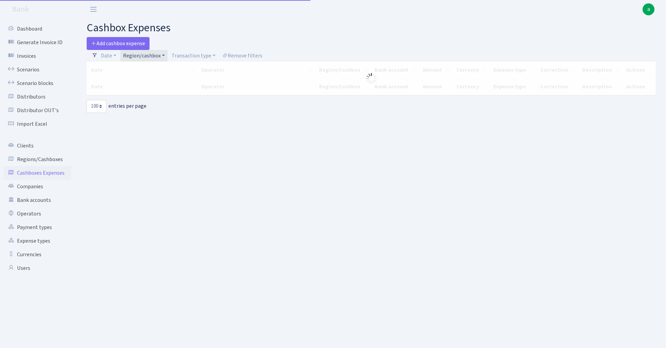
select select "100"
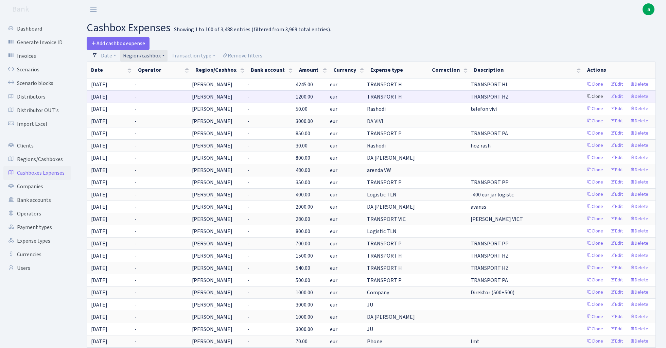
click at [590, 95] on link "Clone" at bounding box center [594, 96] width 22 height 11
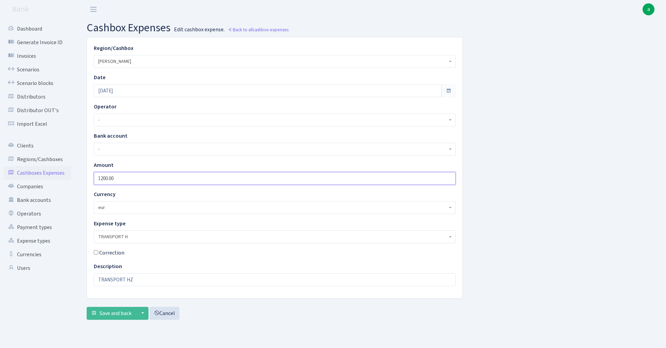
click at [130, 177] on input "1200.00" at bounding box center [275, 178] width 362 height 13
type input "800"
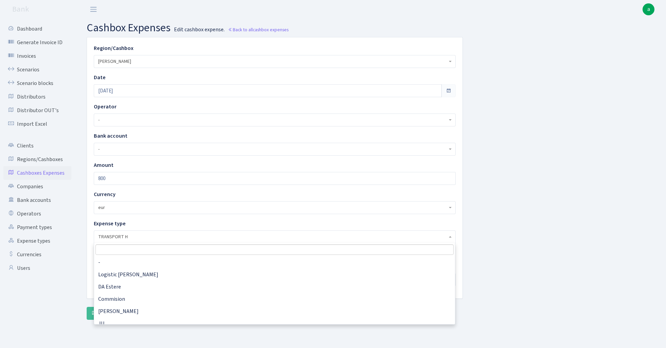
click at [132, 236] on span "TRANSPORT H" at bounding box center [272, 236] width 349 height 7
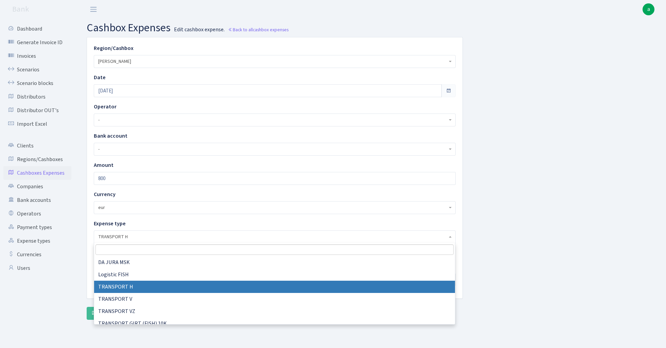
click at [128, 250] on input "search" at bounding box center [274, 249] width 358 height 11
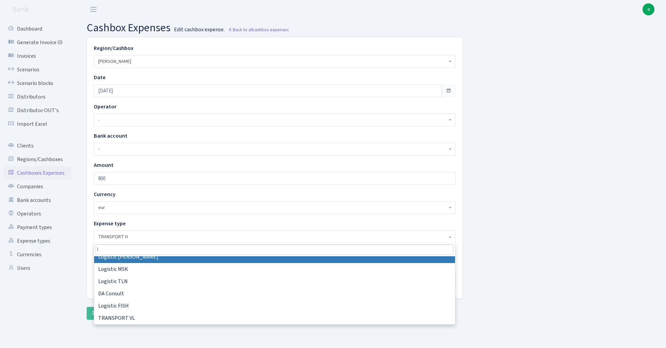
scroll to position [0, 0]
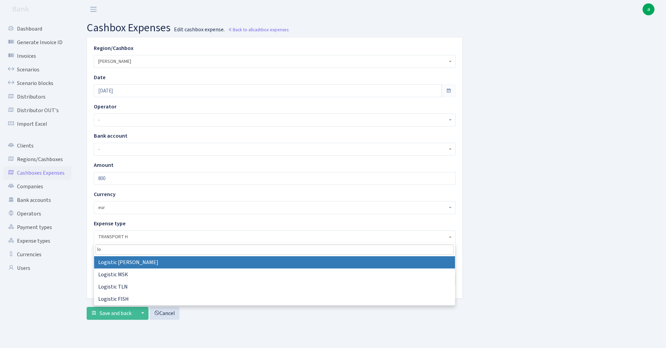
type input "log"
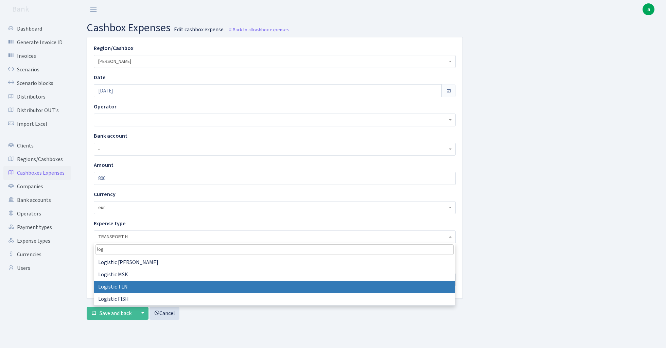
select select "14"
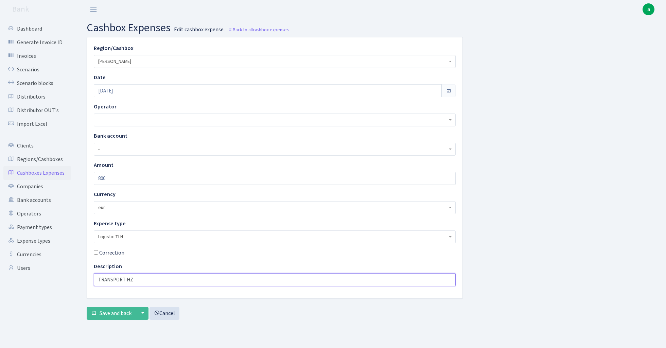
drag, startPoint x: 143, startPoint y: 280, endPoint x: 34, endPoint y: 277, distance: 109.1
click at [34, 277] on div "Dashboard Generate Invoice ID Invoices Scenarios Scenario blocks Distributors D…" at bounding box center [333, 175] width 666 height 312
click at [118, 317] on button "Save and back" at bounding box center [111, 313] width 49 height 13
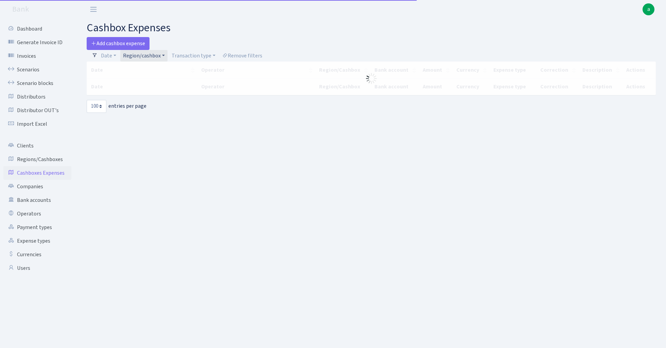
select select "100"
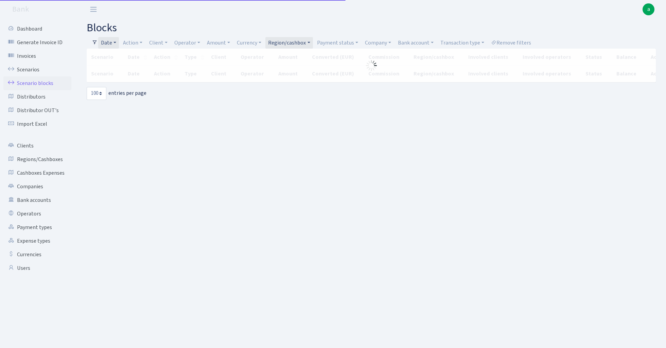
select select "100"
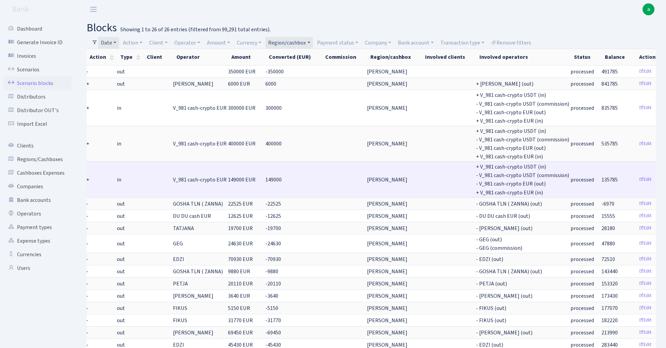
scroll to position [0, 66]
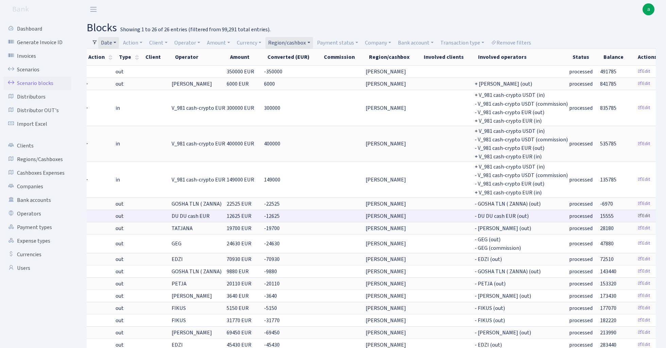
click at [634, 212] on link "Edit" at bounding box center [643, 216] width 19 height 11
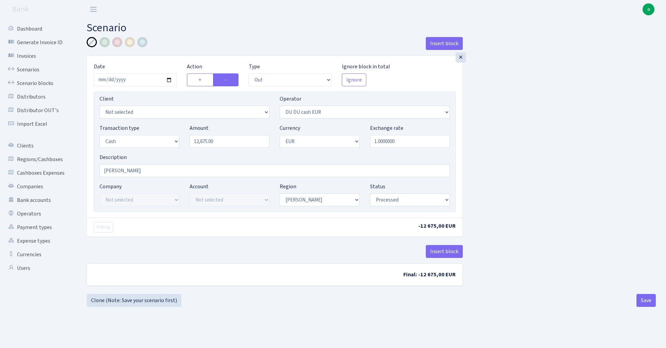
select select "out"
select select "419"
select select "1"
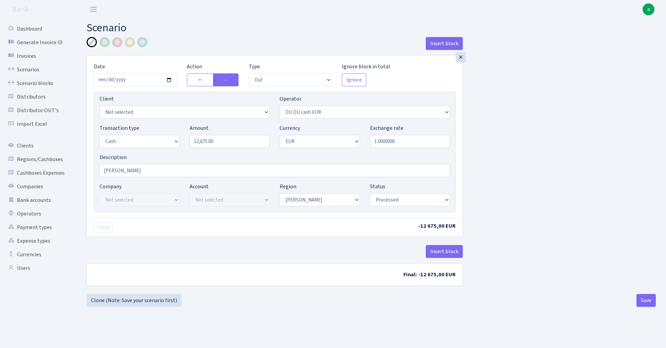
select select "processed"
click at [48, 83] on link "Scenario blocks" at bounding box center [37, 83] width 68 height 14
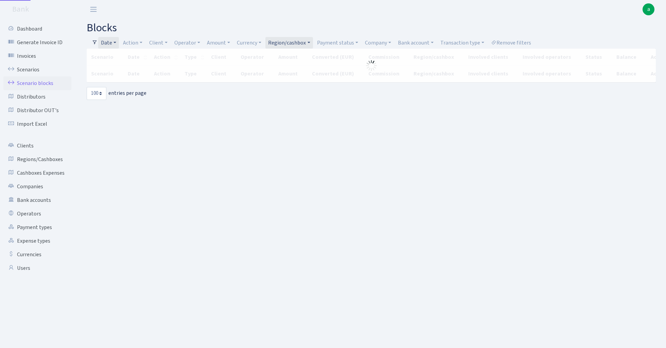
select select "100"
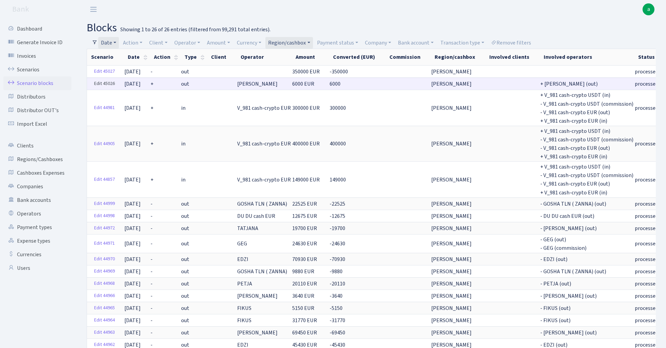
click at [105, 86] on link "Edit 45026" at bounding box center [104, 83] width 27 height 11
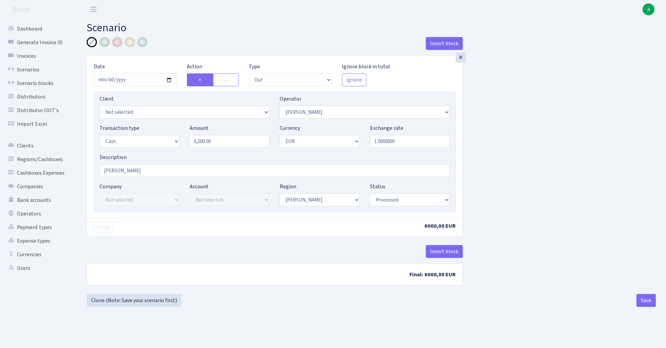
select select "out"
select select "15"
select select "1"
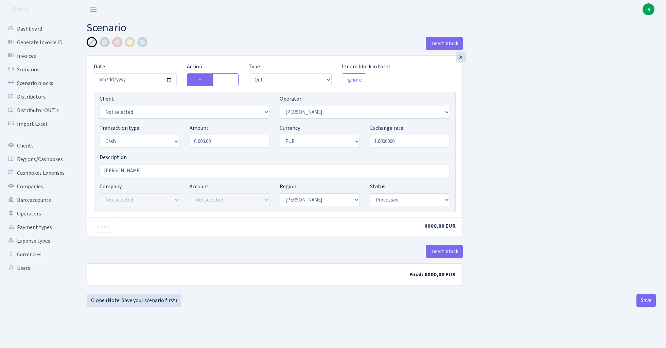
select select "processed"
click at [231, 78] on label "-" at bounding box center [225, 79] width 25 height 13
click at [229, 78] on input "-" at bounding box center [226, 78] width 4 height 4
radio input "true"
radio input "false"
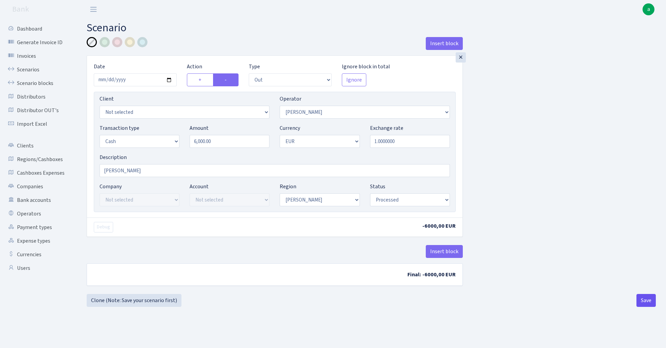
click at [647, 305] on button "Save" at bounding box center [645, 300] width 19 height 13
select select "out"
select select "15"
select select "1"
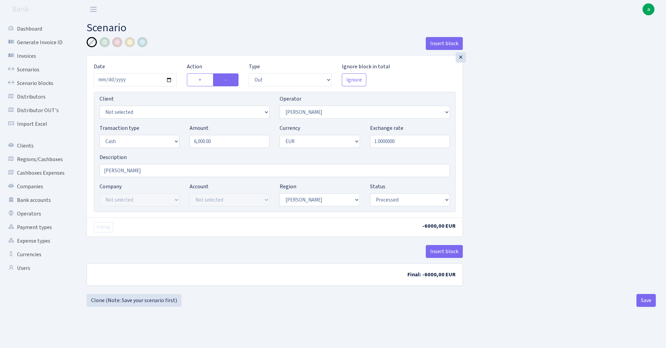
select select "1"
select select "processed"
click at [48, 80] on link "Scenario blocks" at bounding box center [37, 83] width 68 height 14
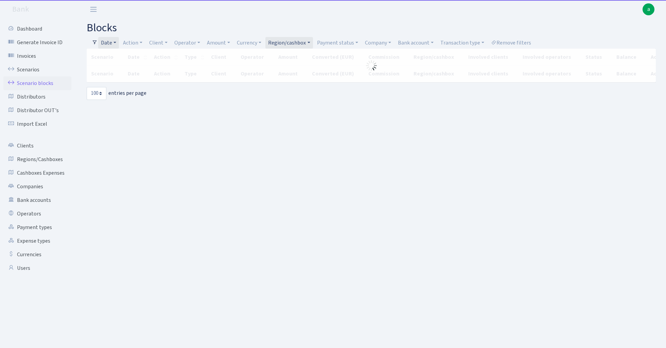
select select "100"
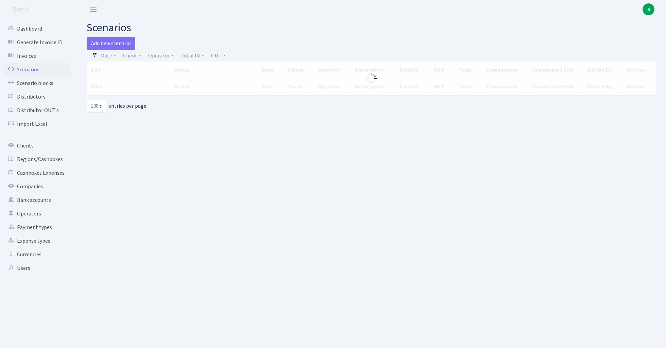
select select "100"
